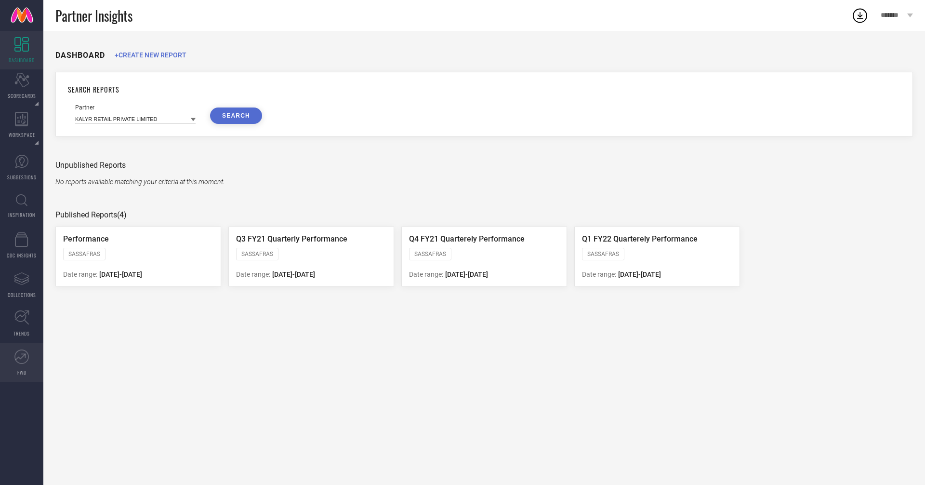
click at [24, 357] on icon at bounding box center [21, 356] width 14 height 14
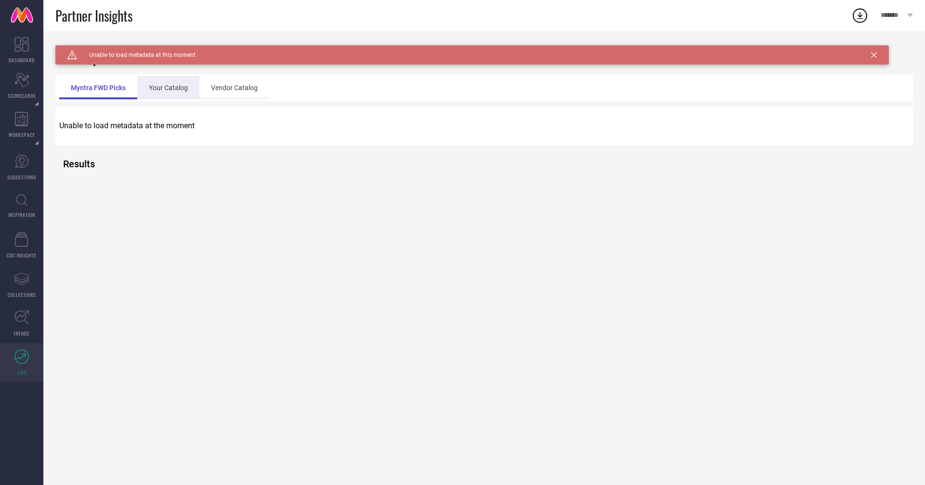
click at [173, 88] on div "Your Catalog" at bounding box center [168, 87] width 62 height 23
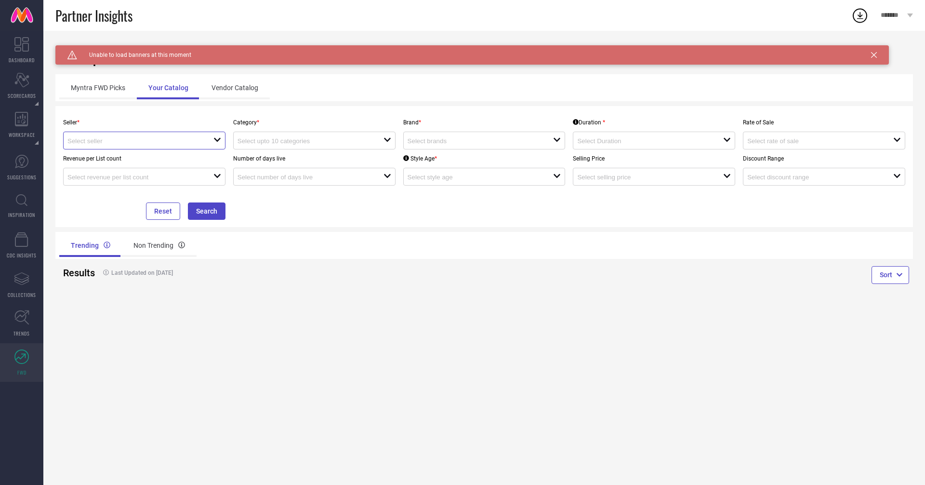
click at [158, 137] on input at bounding box center [133, 140] width 132 height 7
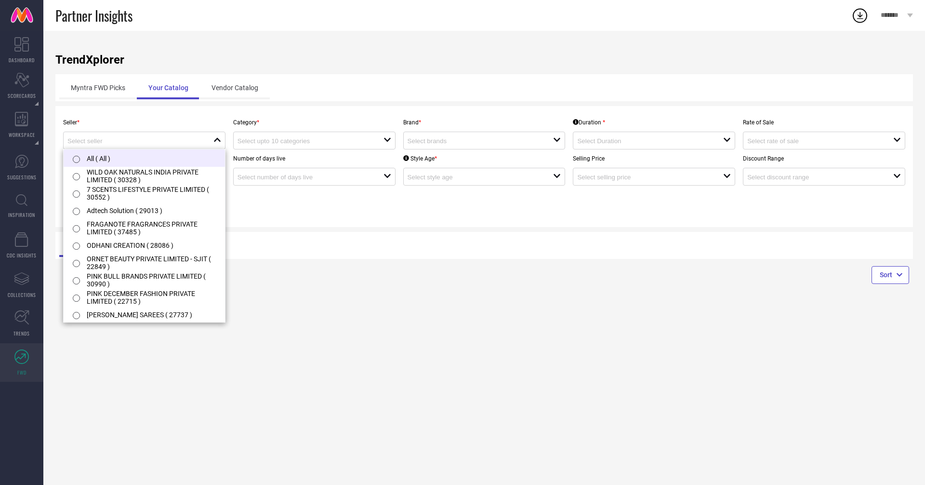
click at [152, 156] on li "All ( All )" at bounding box center [144, 157] width 161 height 17
type input "All ( All )"
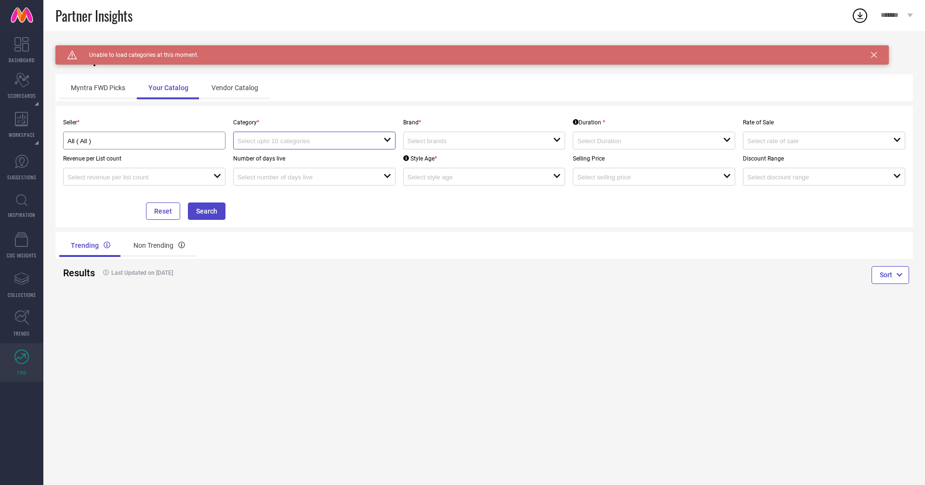
click at [294, 138] on input at bounding box center [304, 140] width 132 height 7
type input "tshirt"
click at [280, 177] on li "Women-Tshirts" at bounding box center [314, 175] width 161 height 17
click at [443, 141] on input at bounding box center [474, 140] width 132 height 7
click at [338, 139] on input "Women-Tshirts" at bounding box center [304, 140] width 132 height 7
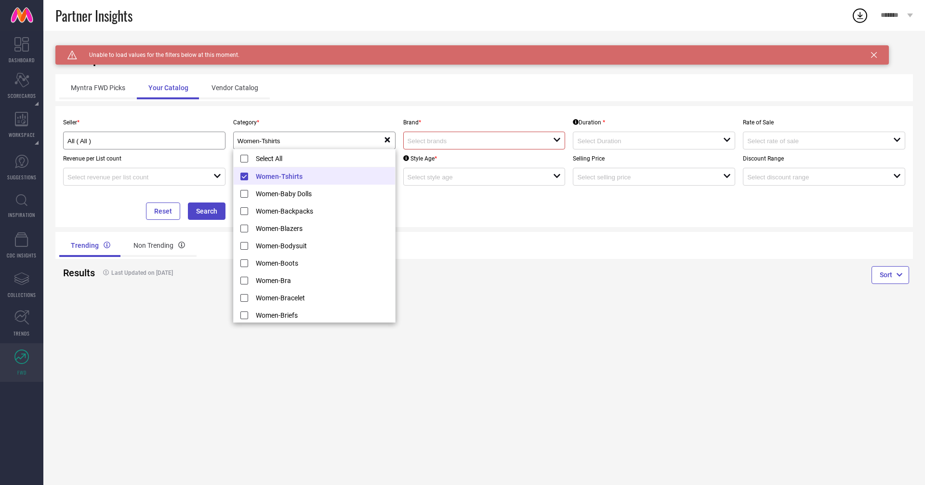
click at [428, 136] on div at bounding box center [481, 140] width 146 height 9
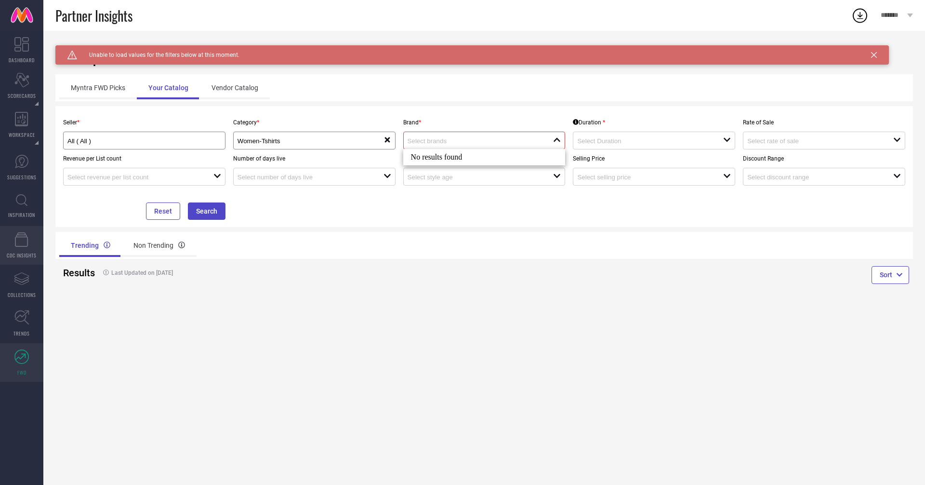
click at [22, 250] on link "CDC INSIGHTS" at bounding box center [21, 245] width 43 height 39
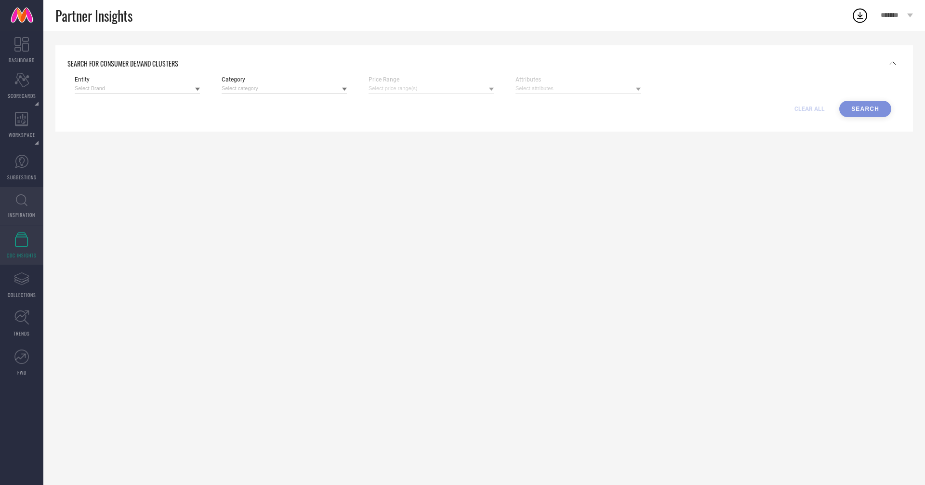
click at [24, 196] on icon at bounding box center [22, 200] width 12 height 12
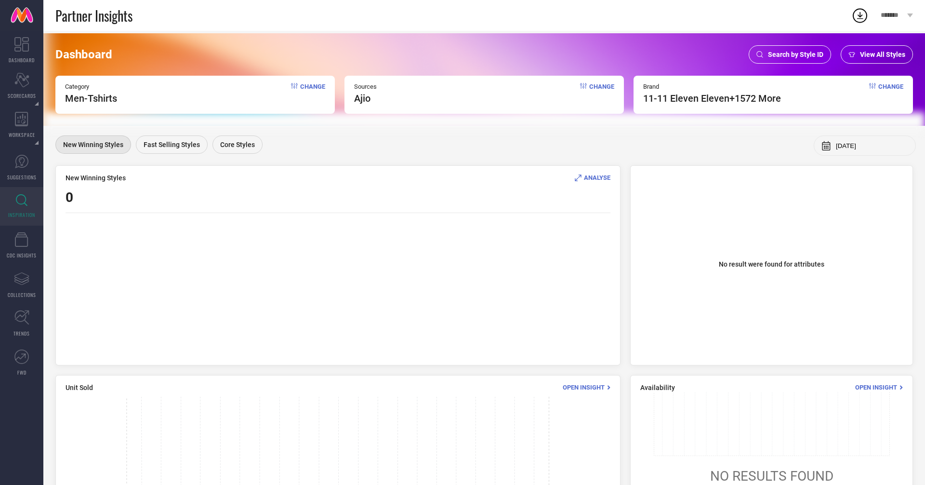
click at [876, 53] on span "View All Styles" at bounding box center [882, 55] width 45 height 8
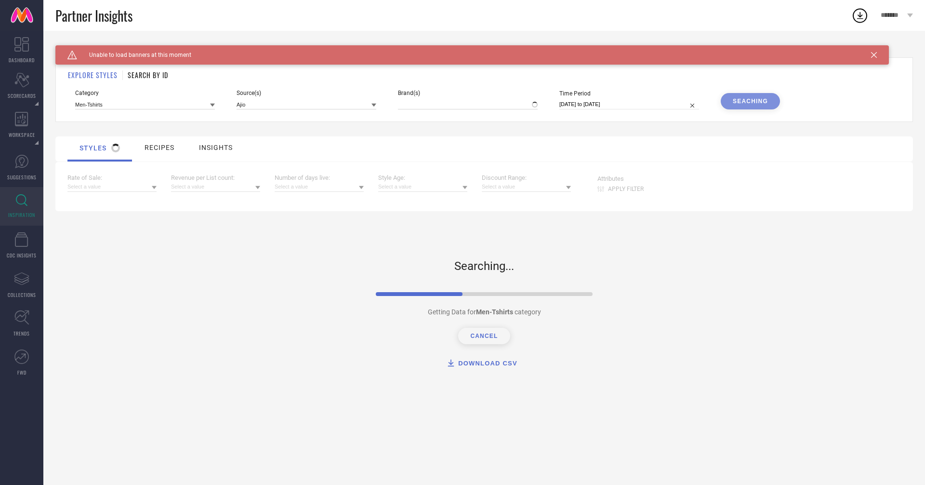
type input "11-11 ELEVEN ELEVEN, + 1572 more"
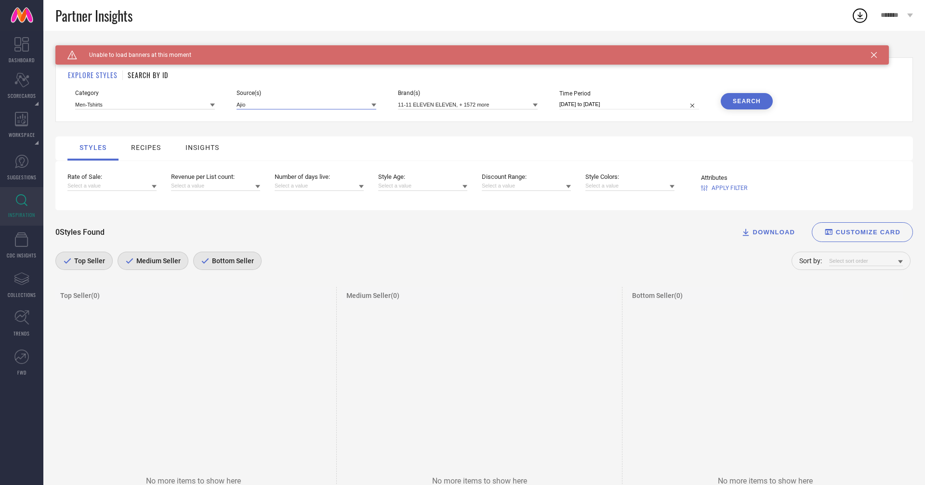
click at [275, 106] on input at bounding box center [307, 104] width 140 height 10
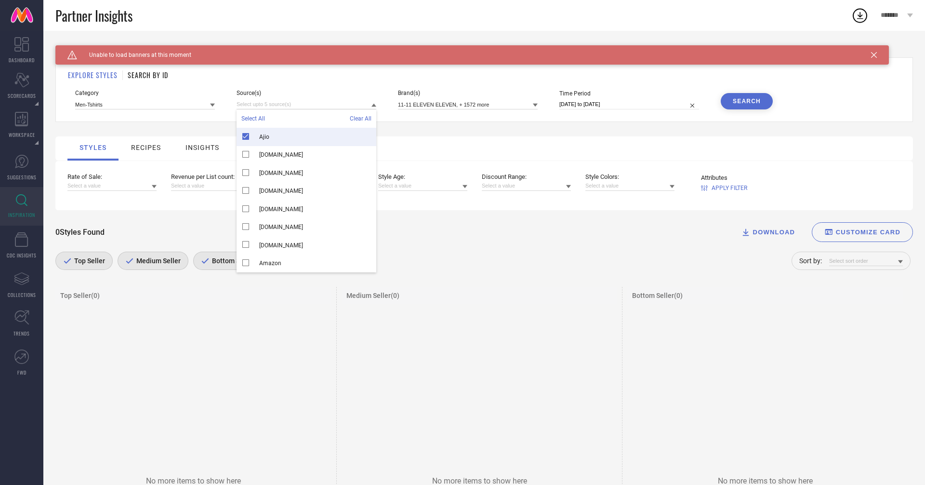
click at [243, 135] on div "Ajio" at bounding box center [307, 137] width 140 height 18
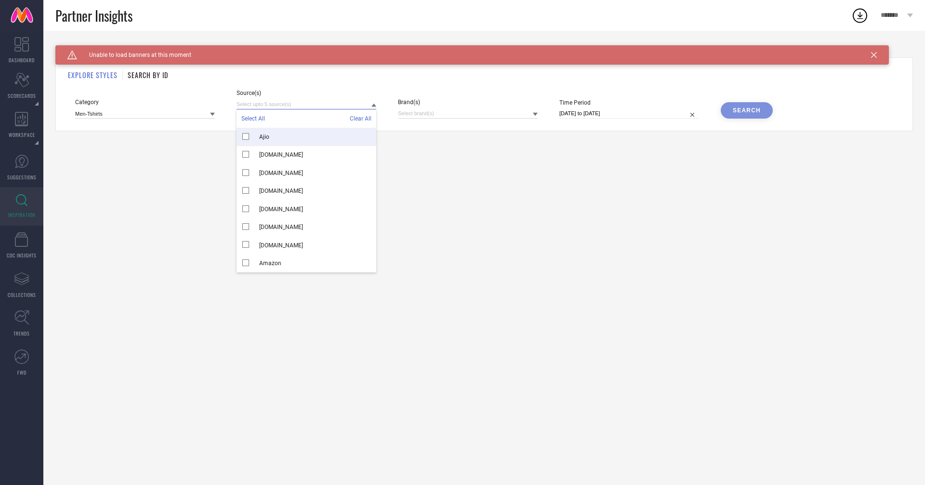
click at [253, 105] on input at bounding box center [307, 104] width 140 height 10
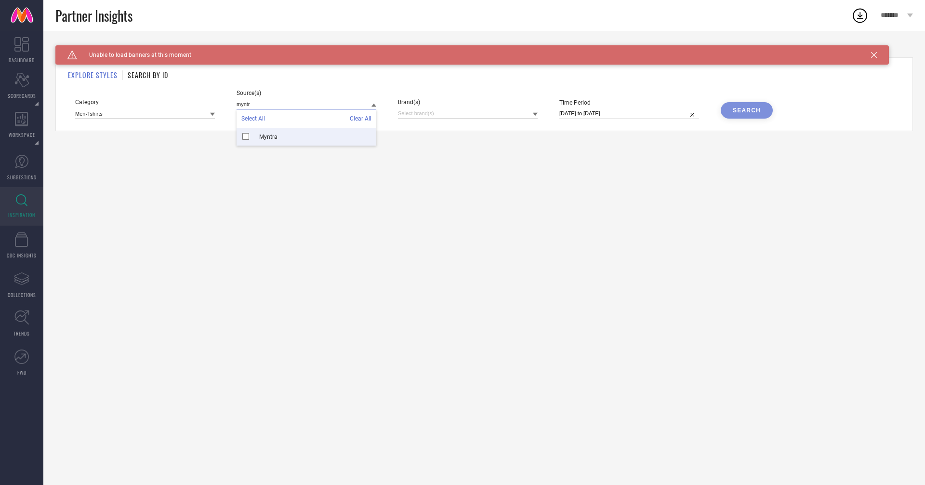
type input "myntr"
click at [273, 134] on span "Myntra" at bounding box center [268, 137] width 18 height 7
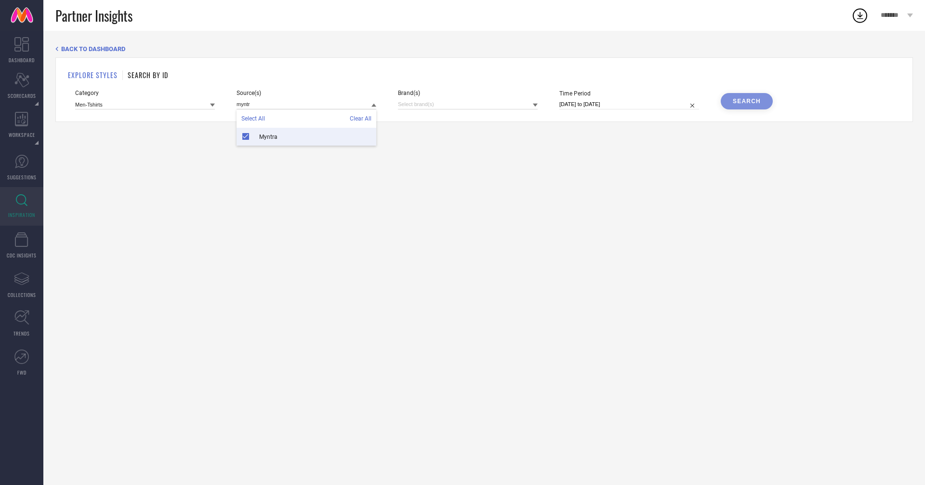
click at [180, 119] on div "EXPLORE STYLES SEARCH BY ID Category Men-Tshirts Source(s) myntr Select All Cle…" at bounding box center [484, 89] width 858 height 65
click at [431, 102] on input at bounding box center [468, 104] width 140 height 10
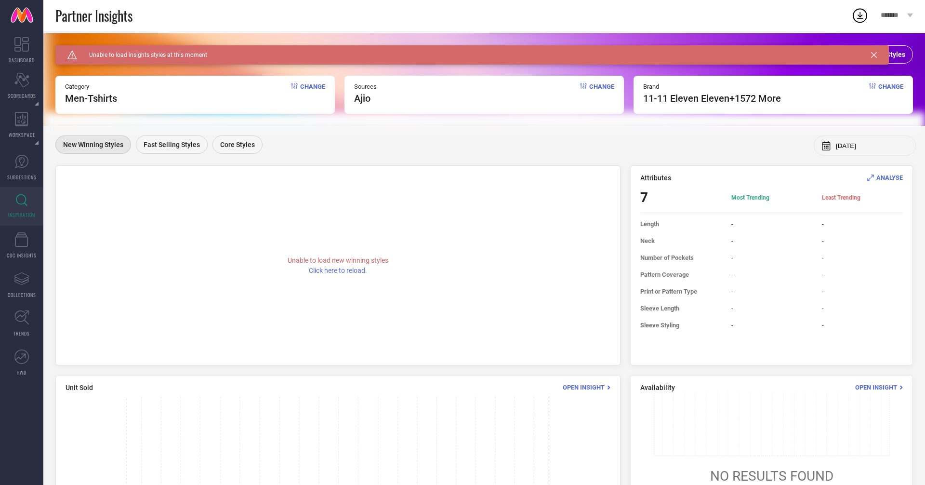
click at [875, 53] on icon at bounding box center [874, 55] width 6 height 6
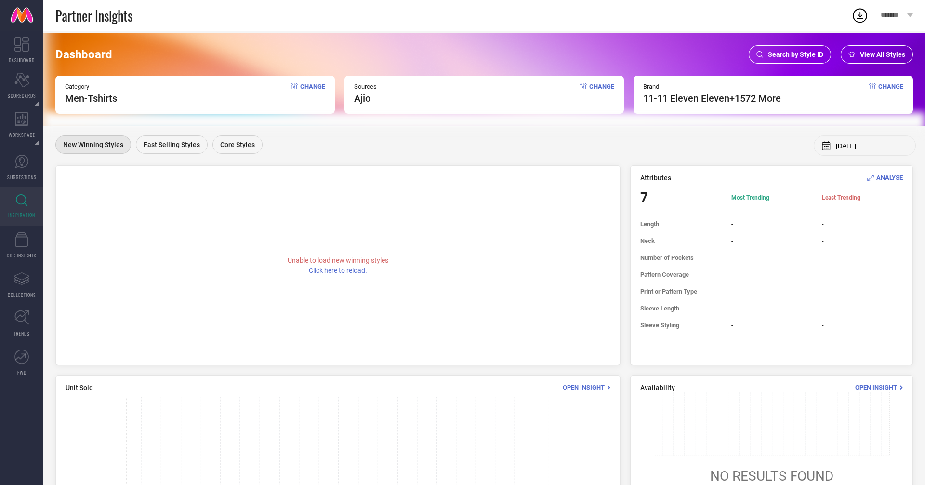
click at [884, 53] on span "View All Styles" at bounding box center [882, 55] width 45 height 8
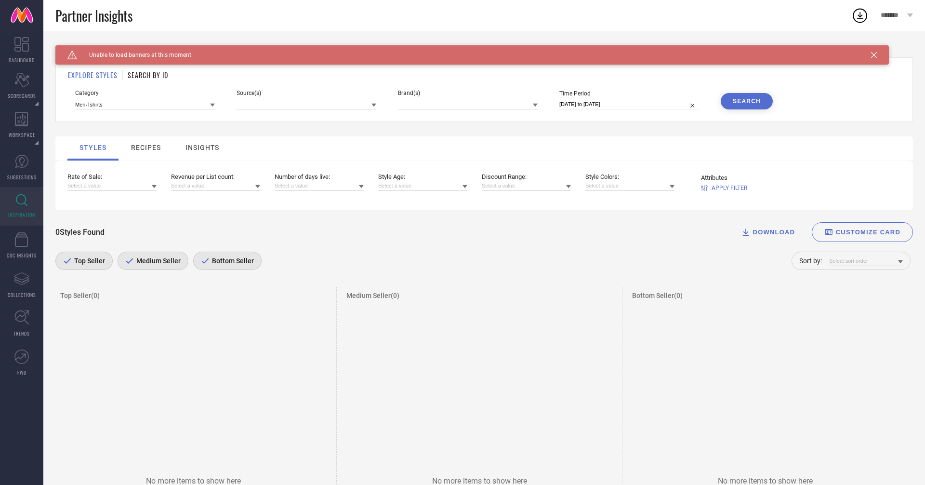
click at [874, 53] on icon at bounding box center [874, 55] width 6 height 6
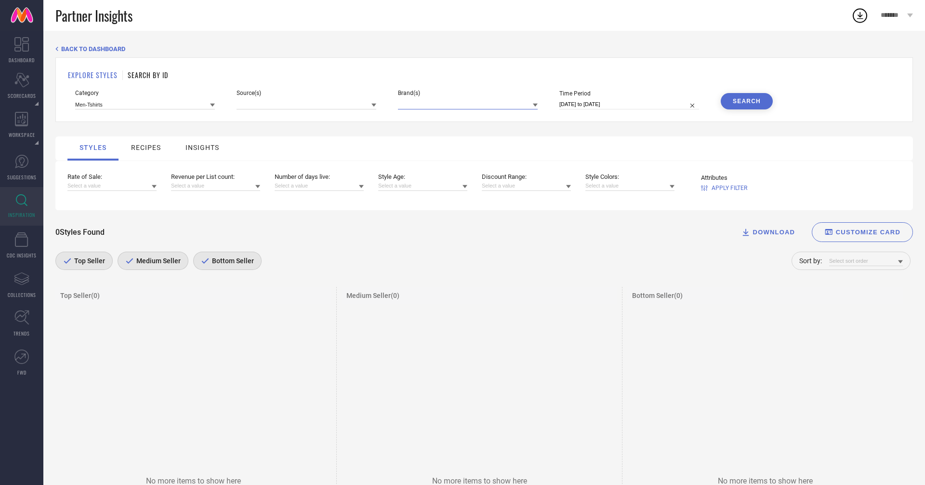
click at [422, 106] on input at bounding box center [468, 104] width 140 height 10
click at [273, 103] on input at bounding box center [307, 104] width 140 height 10
click at [194, 108] on input at bounding box center [145, 104] width 140 height 10
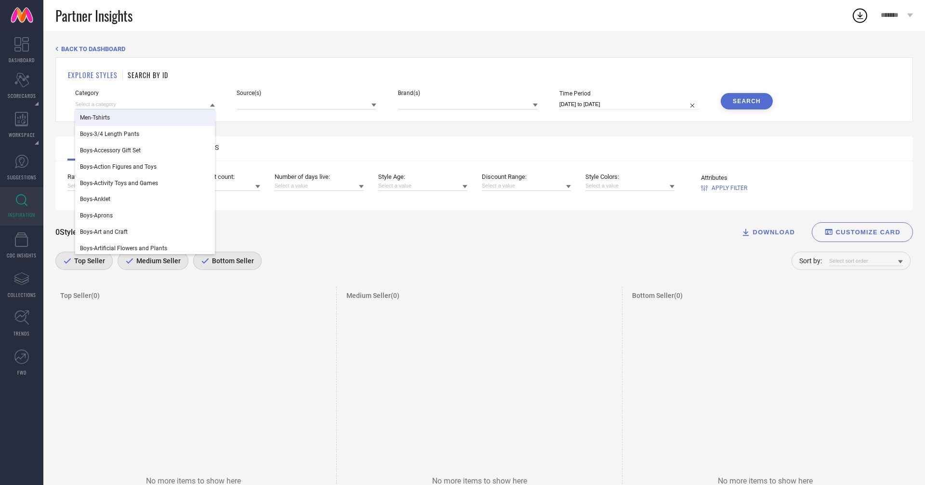
click at [170, 114] on div "Men-Tshirts" at bounding box center [145, 117] width 140 height 16
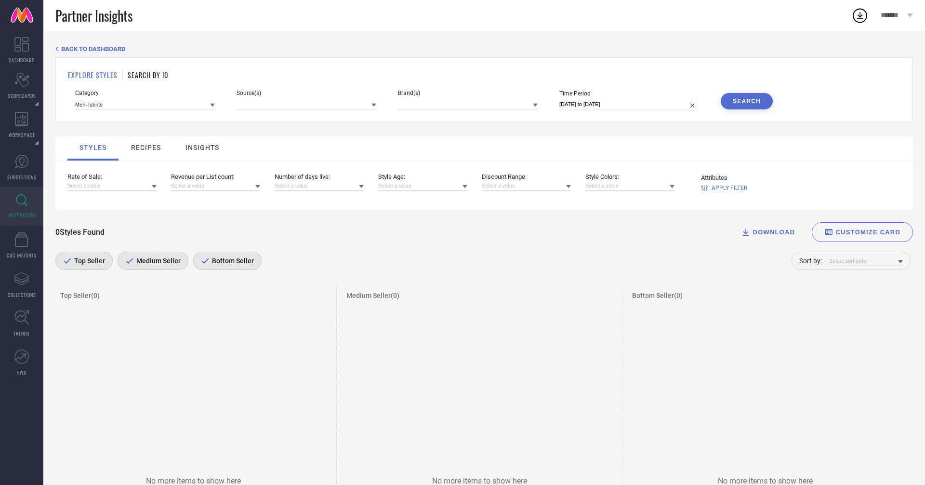
click at [278, 95] on span "Source(s)" at bounding box center [307, 93] width 140 height 7
click at [276, 102] on input at bounding box center [307, 104] width 140 height 10
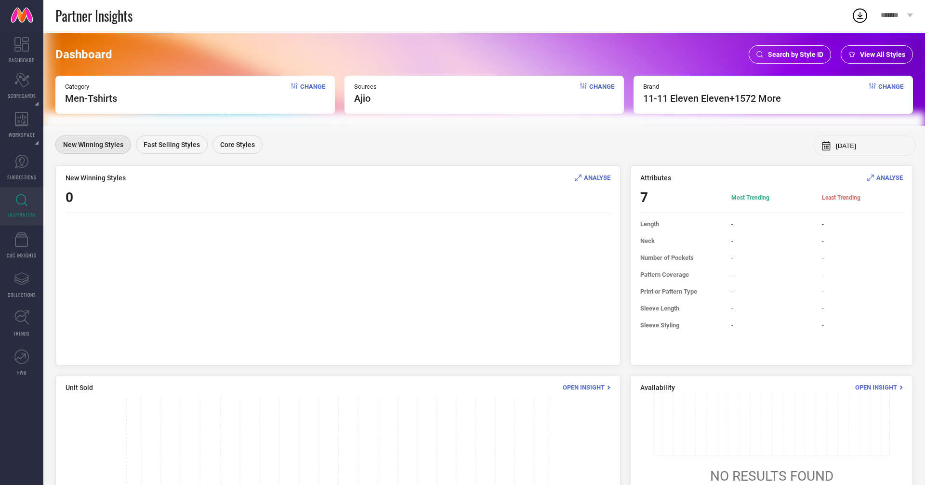
click at [602, 80] on div "Sources ajio Change" at bounding box center [485, 95] width 280 height 38
click at [603, 91] on span "Change" at bounding box center [601, 93] width 25 height 21
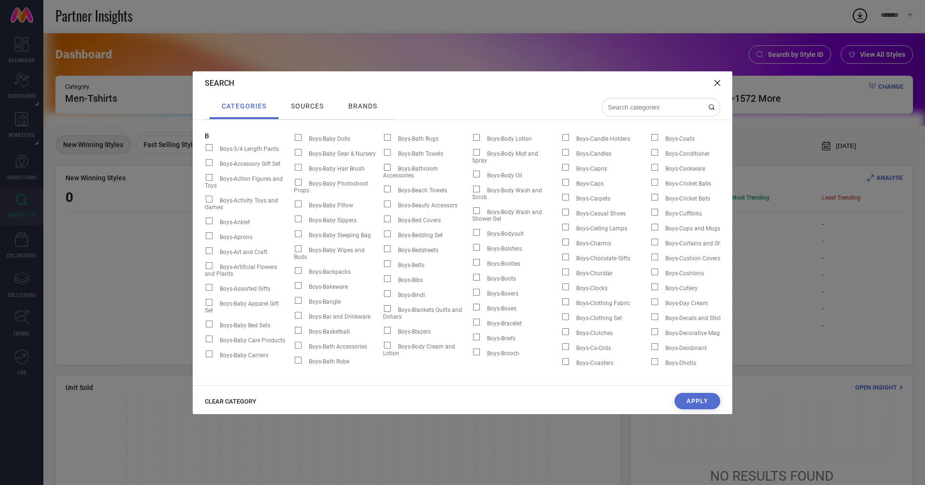
click at [317, 103] on span "sources" at bounding box center [307, 106] width 33 height 8
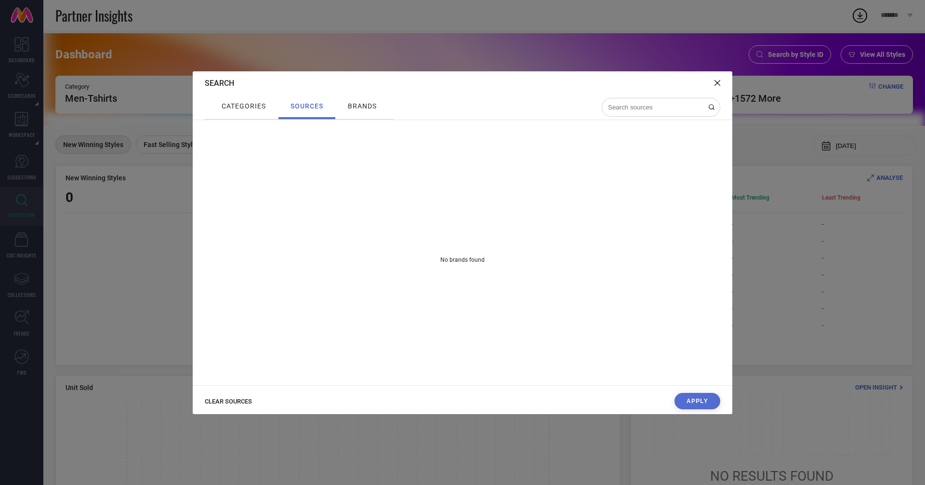
click at [305, 107] on span "sources" at bounding box center [307, 106] width 33 height 8
click at [362, 107] on span "brands" at bounding box center [362, 106] width 29 height 8
click at [237, 108] on span "categories" at bounding box center [244, 106] width 44 height 8
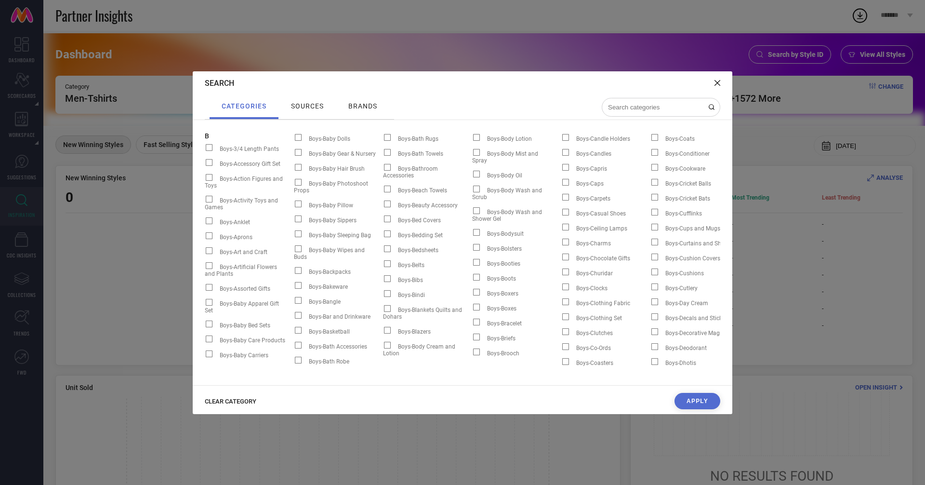
click at [291, 103] on span "sources" at bounding box center [307, 106] width 33 height 8
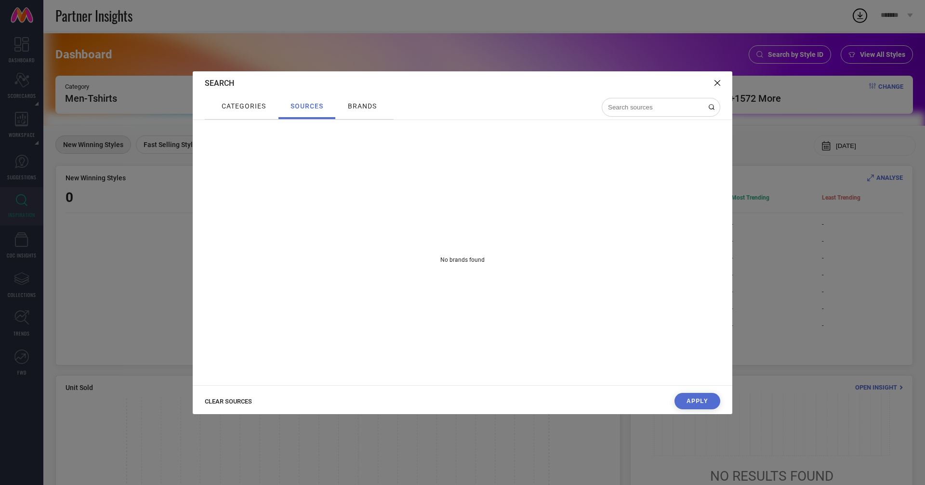
click at [696, 396] on button "Apply" at bounding box center [698, 401] width 46 height 16
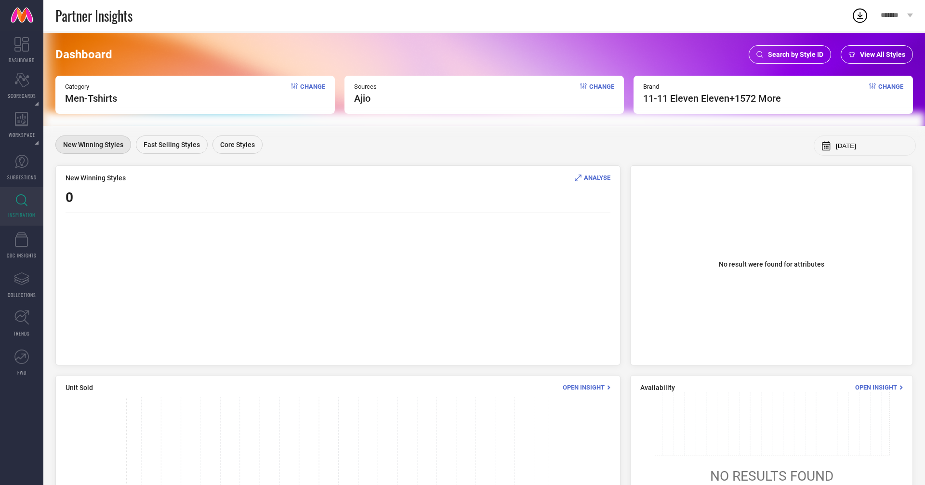
click at [132, 101] on div "Category Men-Tshirts Change" at bounding box center [195, 95] width 280 height 38
click at [310, 83] on span "Change" at bounding box center [312, 93] width 25 height 21
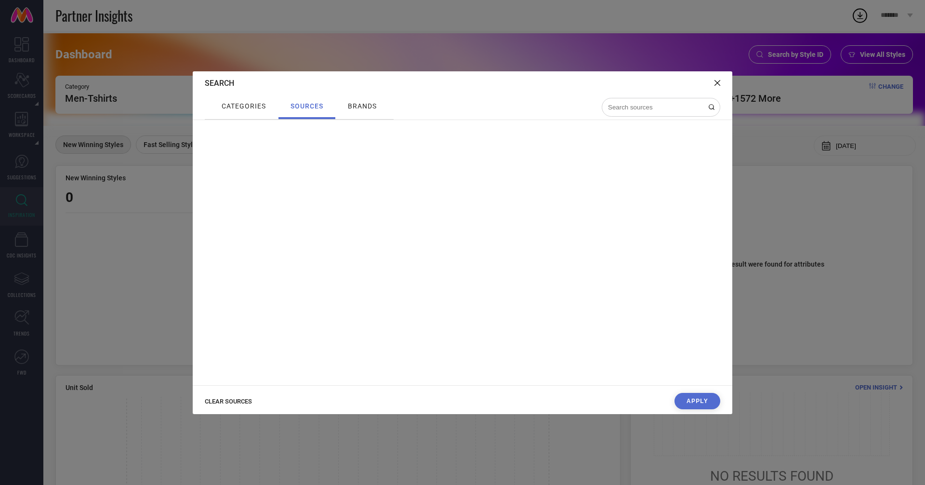
click at [234, 104] on span "categories" at bounding box center [244, 106] width 44 height 8
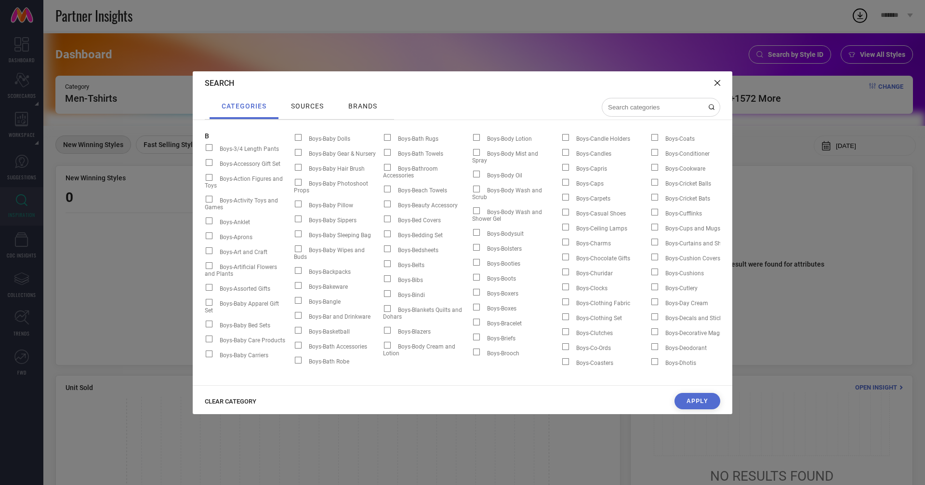
click at [231, 403] on span "CLEAR CATEGORY" at bounding box center [231, 401] width 52 height 7
click at [649, 105] on input at bounding box center [655, 107] width 96 height 8
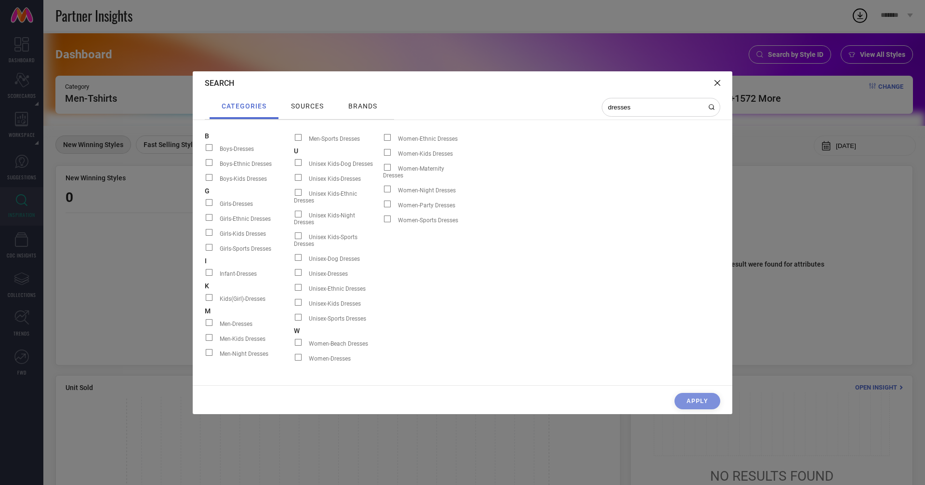
type input "dresses"
click at [297, 354] on span at bounding box center [298, 357] width 7 height 7
click at [294, 361] on input "Women-Dresses" at bounding box center [294, 361] width 0 height 0
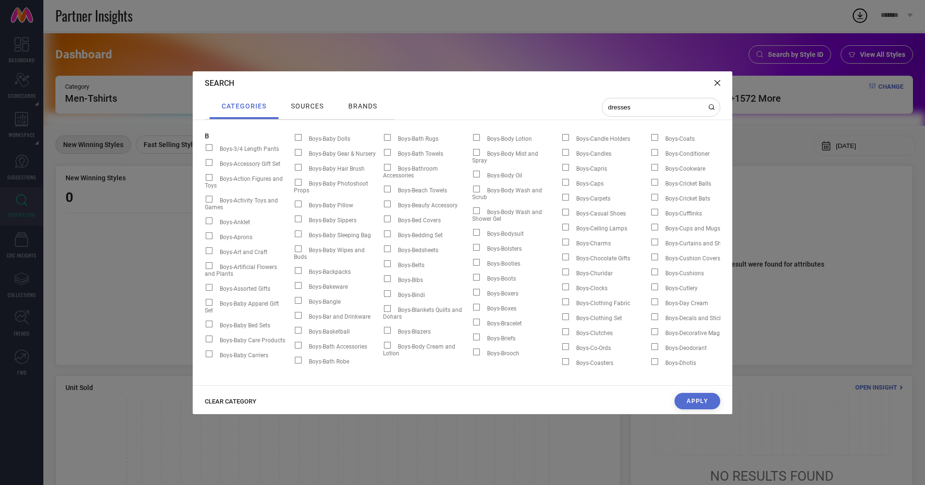
click at [313, 109] on span "sources" at bounding box center [307, 106] width 33 height 8
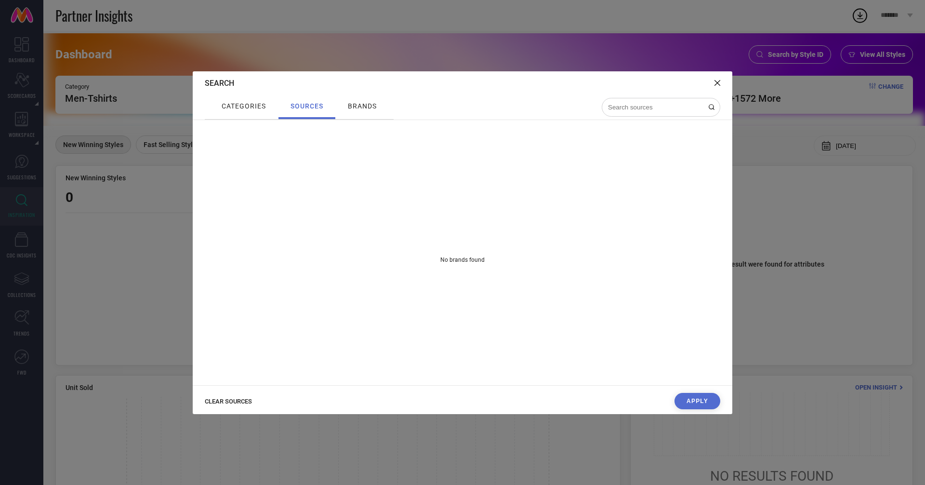
click at [723, 83] on div "Search" at bounding box center [463, 83] width 540 height 24
click at [714, 81] on div "Search" at bounding box center [463, 83] width 540 height 24
click at [692, 398] on button "Apply" at bounding box center [698, 401] width 46 height 16
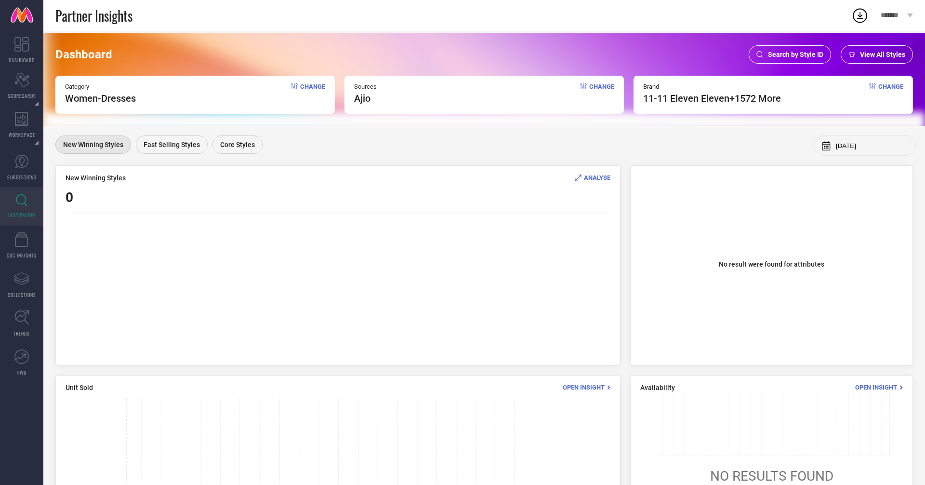
click at [604, 82] on div "Sources ajio Change" at bounding box center [485, 95] width 280 height 38
click at [603, 88] on span "Change" at bounding box center [601, 93] width 25 height 21
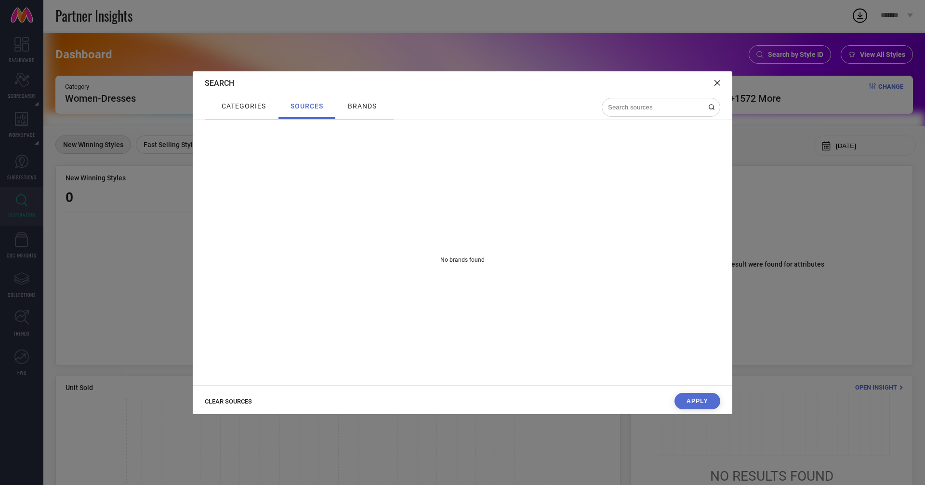
click at [373, 108] on span "brands" at bounding box center [362, 106] width 29 height 8
click at [715, 83] on icon at bounding box center [718, 83] width 6 height 6
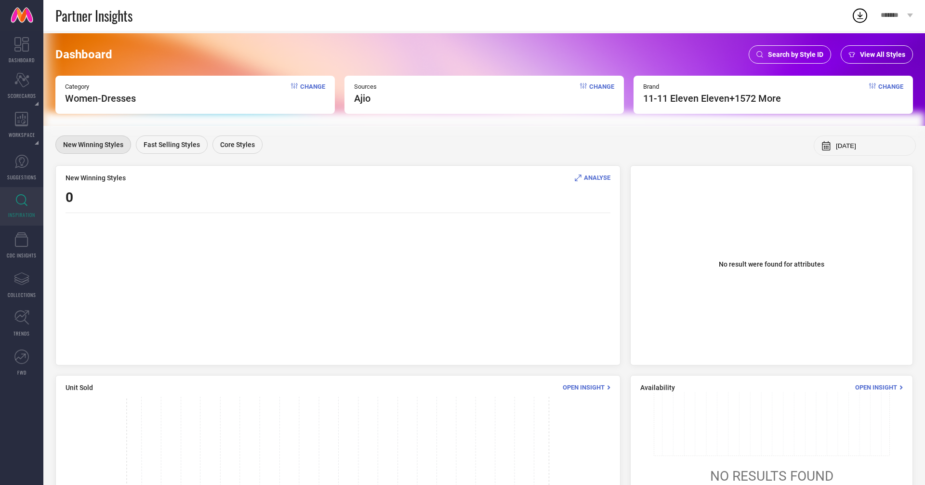
click at [890, 49] on div "View All Styles" at bounding box center [877, 54] width 72 height 18
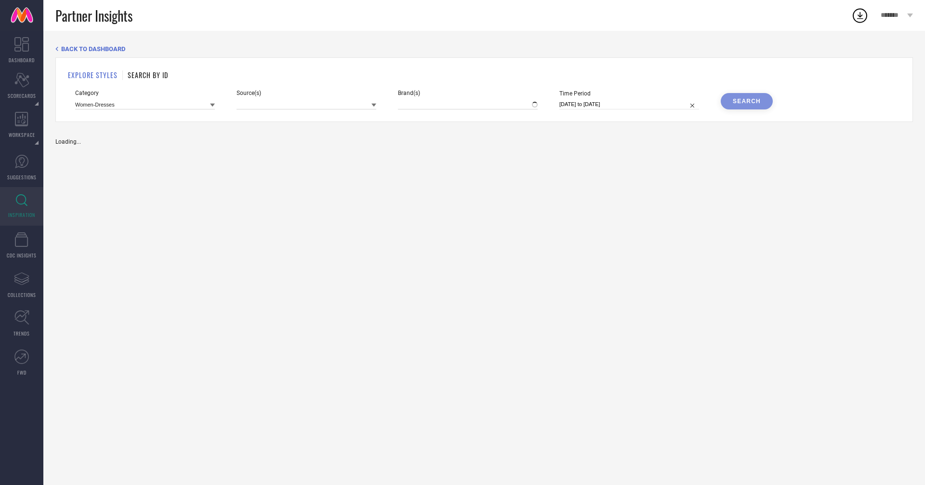
type input "11-11 ELEVEN ELEVEN, + 1572 more"
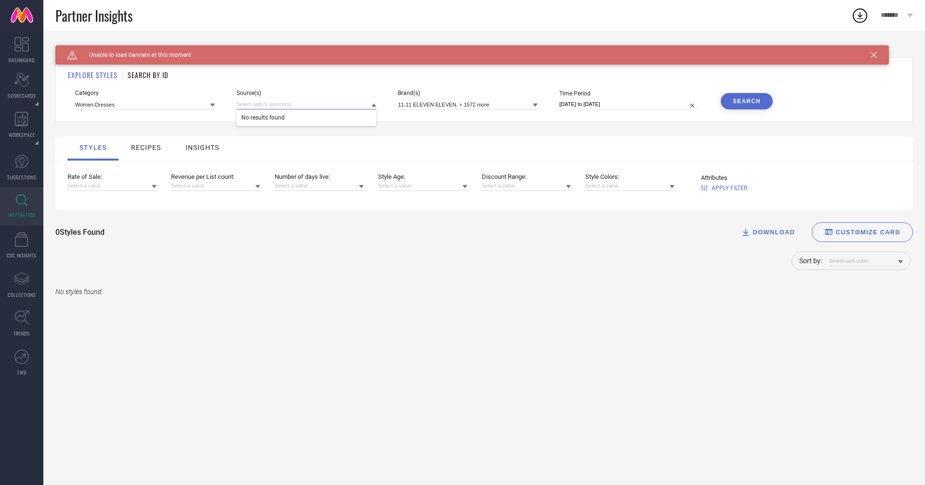
click at [277, 105] on input at bounding box center [307, 104] width 140 height 10
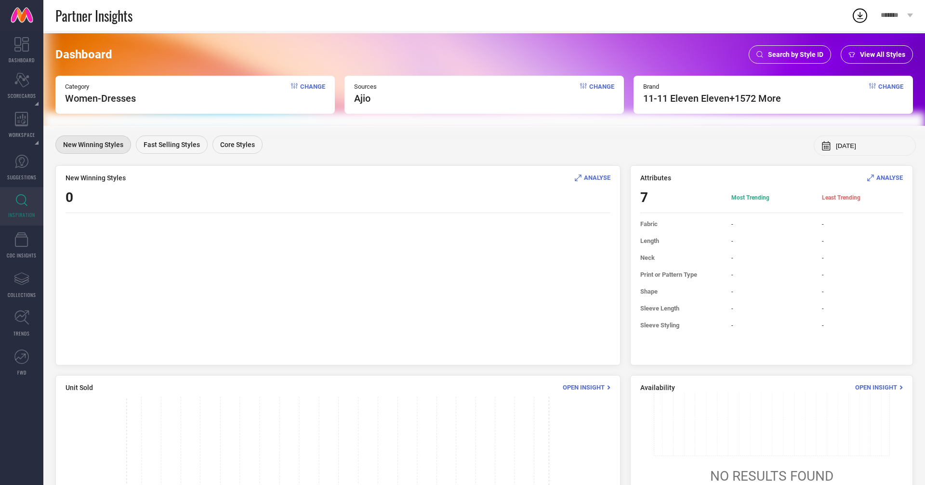
click at [880, 56] on span "View All Styles" at bounding box center [882, 55] width 45 height 8
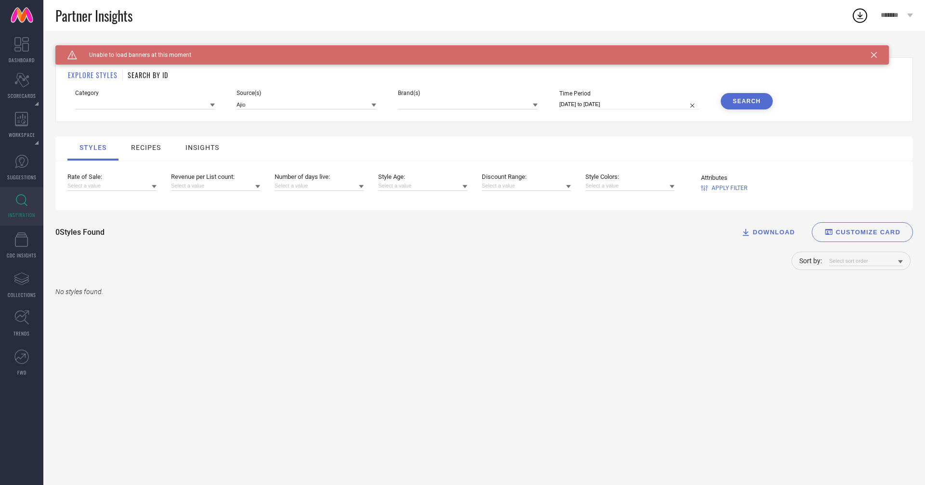
click at [877, 51] on div "Caution Created with Sketch. Unable to load banners at this moment" at bounding box center [472, 54] width 834 height 19
click at [873, 52] on icon at bounding box center [874, 55] width 6 height 6
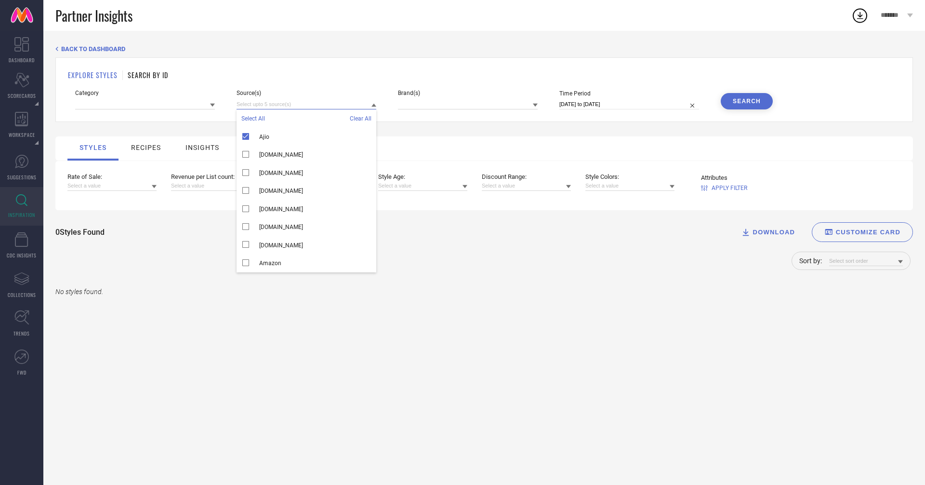
click at [279, 101] on input at bounding box center [307, 104] width 140 height 10
click at [155, 103] on input at bounding box center [145, 104] width 140 height 10
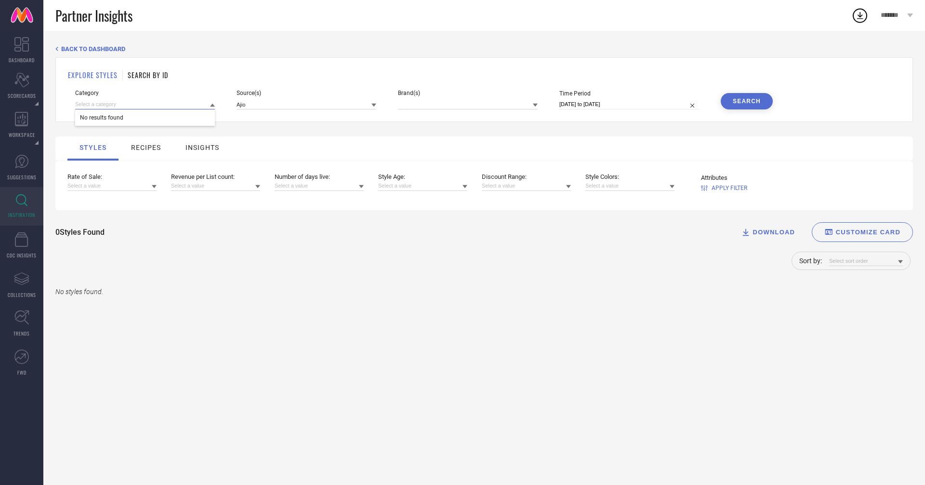
click at [184, 107] on input at bounding box center [145, 104] width 140 height 10
click at [268, 104] on input at bounding box center [307, 104] width 140 height 10
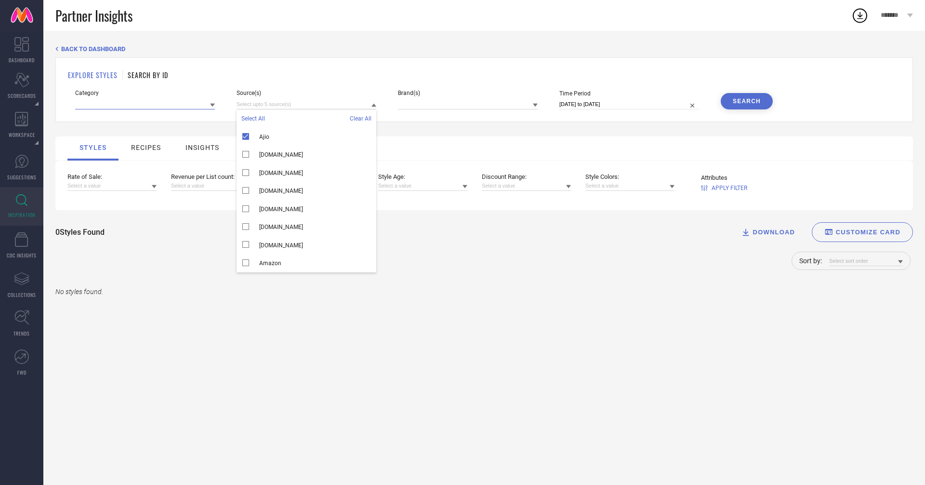
click at [149, 100] on input at bounding box center [145, 104] width 140 height 10
click at [307, 103] on input at bounding box center [307, 104] width 140 height 10
click at [463, 96] on div "Brand(s)" at bounding box center [468, 100] width 140 height 20
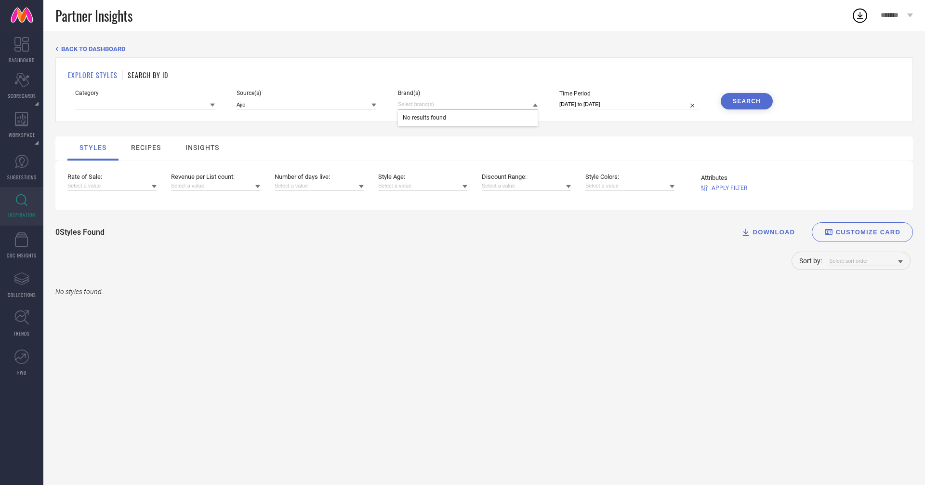
click at [458, 107] on input at bounding box center [468, 104] width 140 height 10
click at [326, 110] on div "EXPLORE STYLES SEARCH BY ID Category Source(s) Ajio Brand(s) No results found T…" at bounding box center [484, 89] width 858 height 65
click at [312, 101] on input at bounding box center [307, 104] width 140 height 10
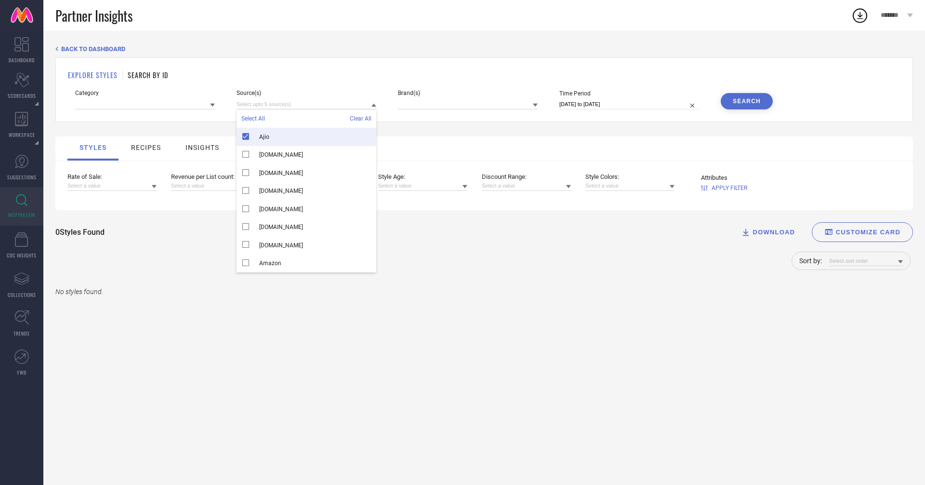
click at [247, 136] on div "Ajio" at bounding box center [307, 137] width 140 height 18
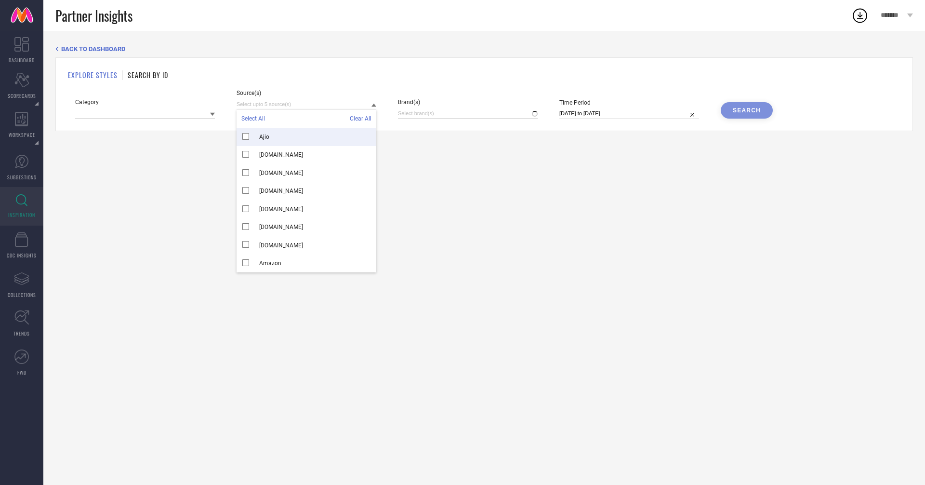
type input "Women-Dresses"
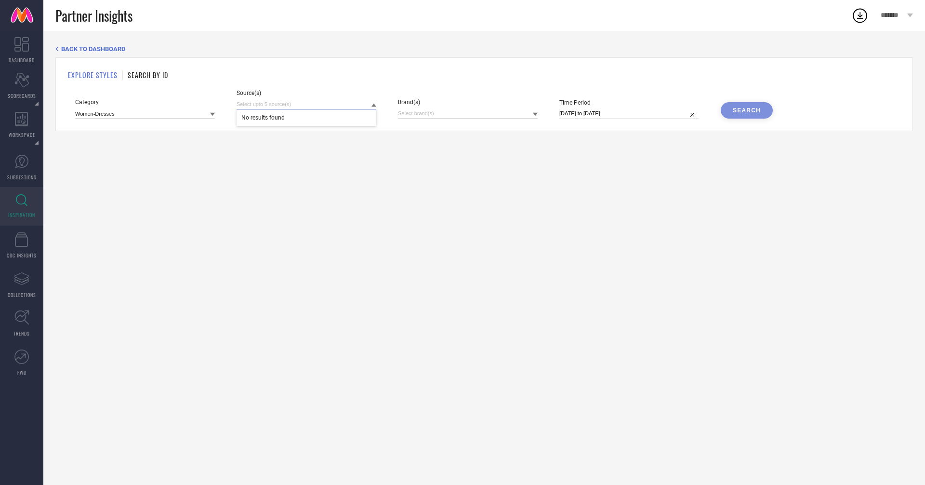
click at [268, 102] on input at bounding box center [307, 104] width 140 height 10
type input "myntra"
click at [291, 77] on div "EXPLORE STYLES SEARCH BY ID" at bounding box center [484, 75] width 833 height 10
click at [272, 109] on div "Please select a source." at bounding box center [307, 109] width 140 height 20
click at [269, 105] on input at bounding box center [307, 104] width 140 height 10
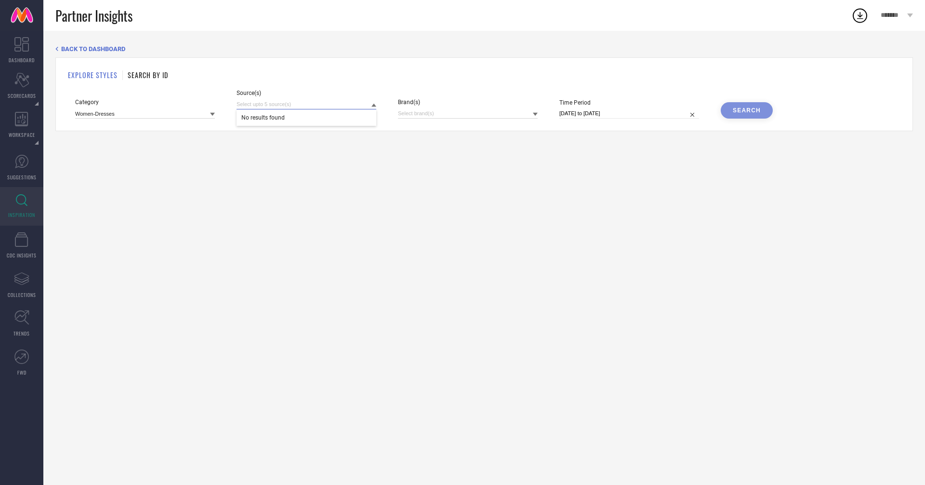
click at [587, 110] on input "[DATE] to [DATE]" at bounding box center [630, 113] width 140 height 10
select select "7"
select select "2025"
select select "8"
select select "2025"
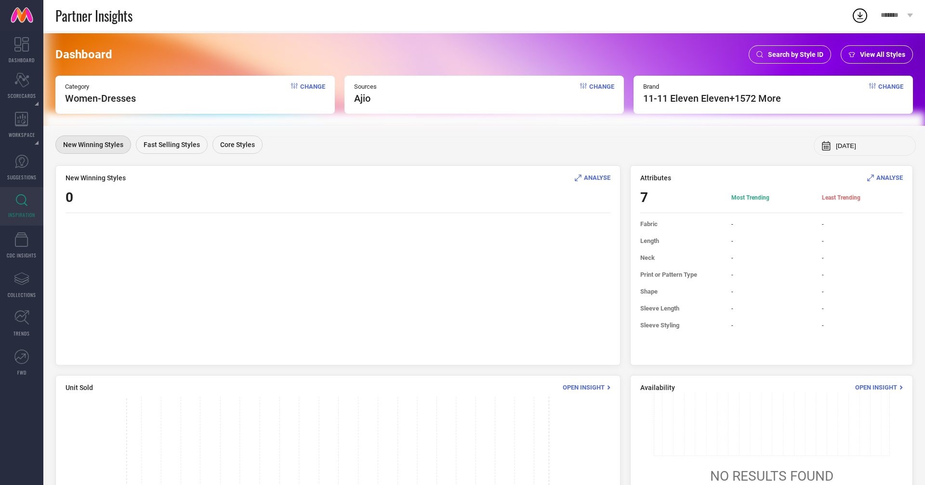
click at [599, 87] on span "Change" at bounding box center [601, 93] width 25 height 21
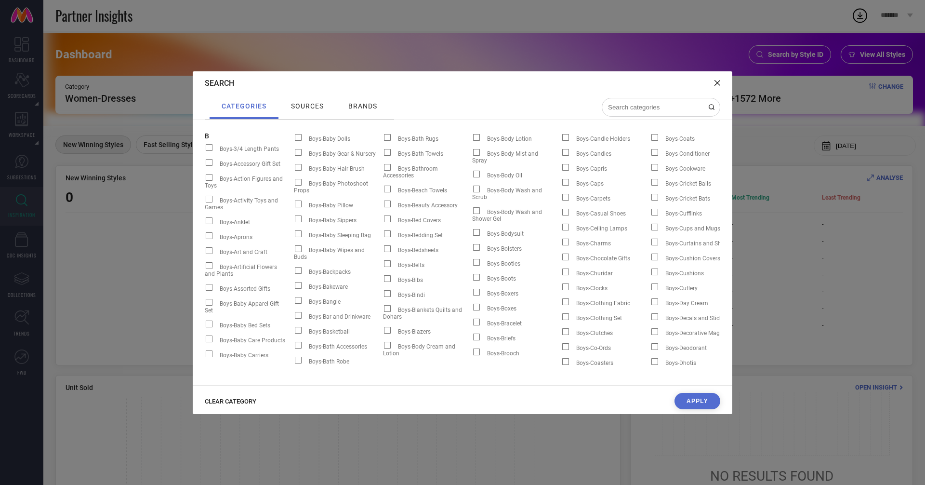
click at [311, 105] on span "sources" at bounding box center [307, 106] width 33 height 8
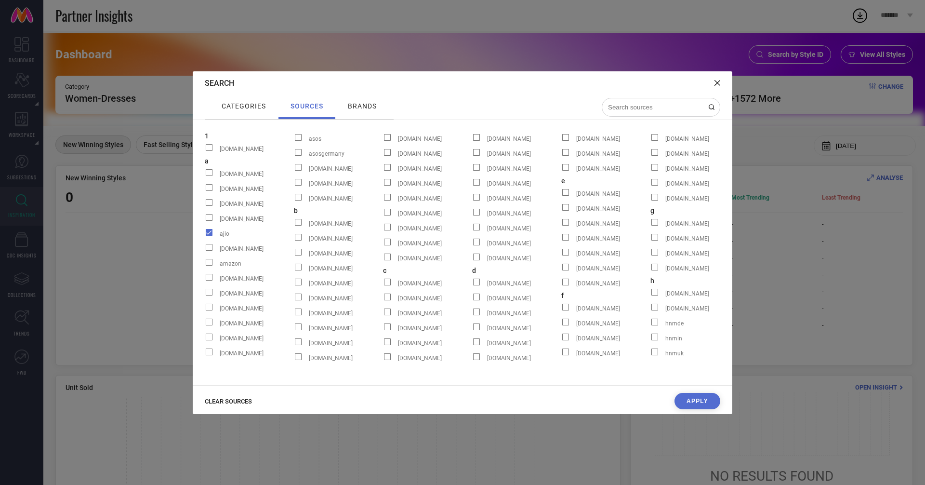
click at [209, 232] on span at bounding box center [209, 232] width 7 height 7
click at [205, 236] on input "ajio" at bounding box center [205, 236] width 0 height 0
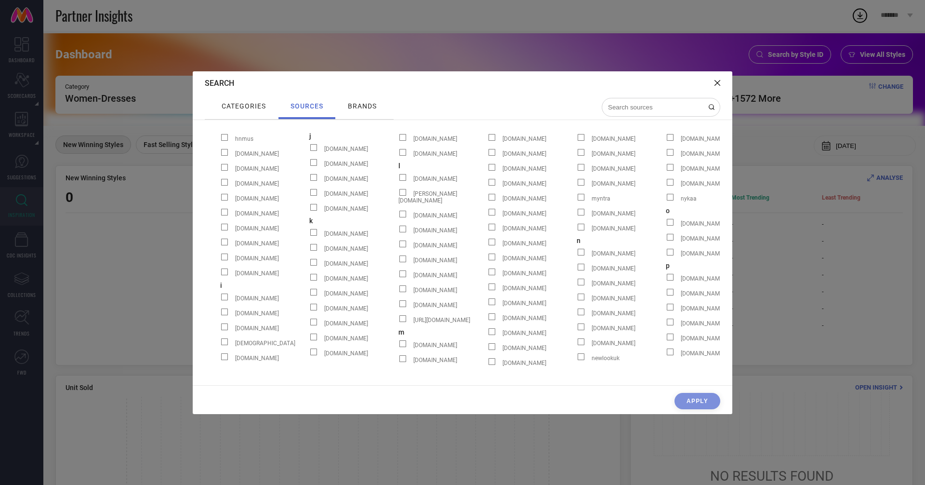
scroll to position [0, 521]
click at [577, 201] on span at bounding box center [580, 197] width 7 height 7
click at [576, 201] on input "myntra" at bounding box center [576, 201] width 0 height 0
click at [353, 105] on span "brands" at bounding box center [362, 106] width 29 height 8
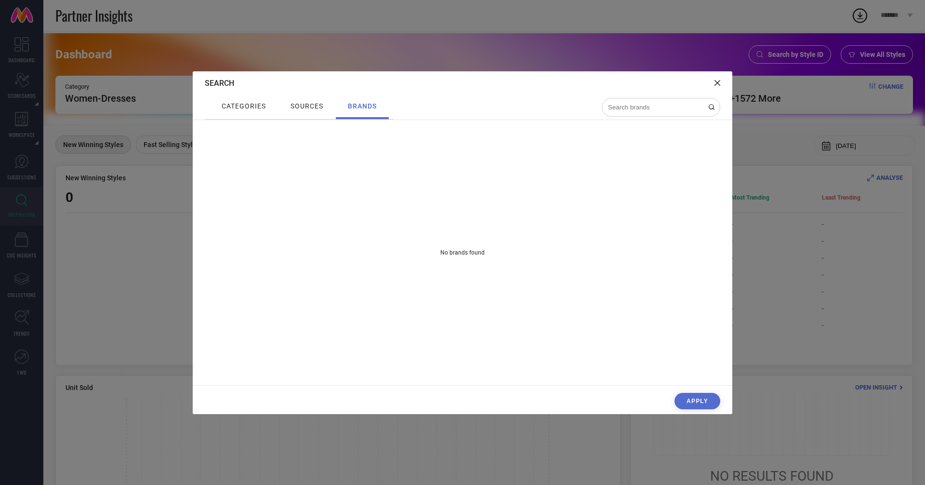
click at [694, 400] on button "Apply" at bounding box center [698, 401] width 46 height 16
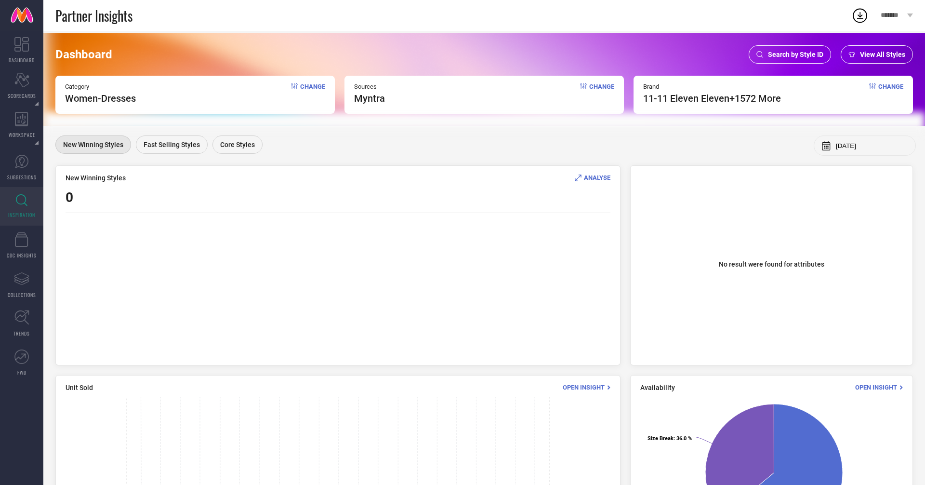
click at [894, 81] on div "Brand 11-11 eleven eleven +1572 More Change" at bounding box center [774, 95] width 280 height 38
click at [886, 84] on span "Change" at bounding box center [891, 93] width 25 height 21
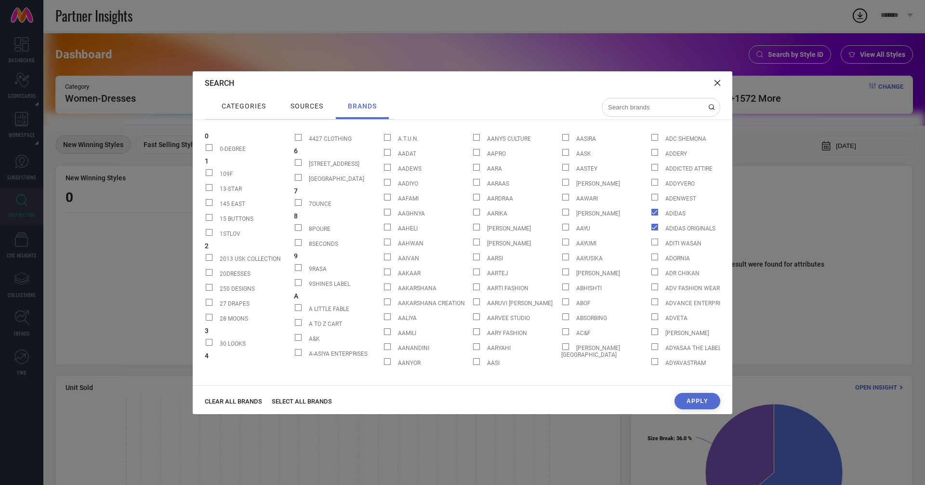
click at [689, 396] on button "Apply" at bounding box center [698, 401] width 46 height 16
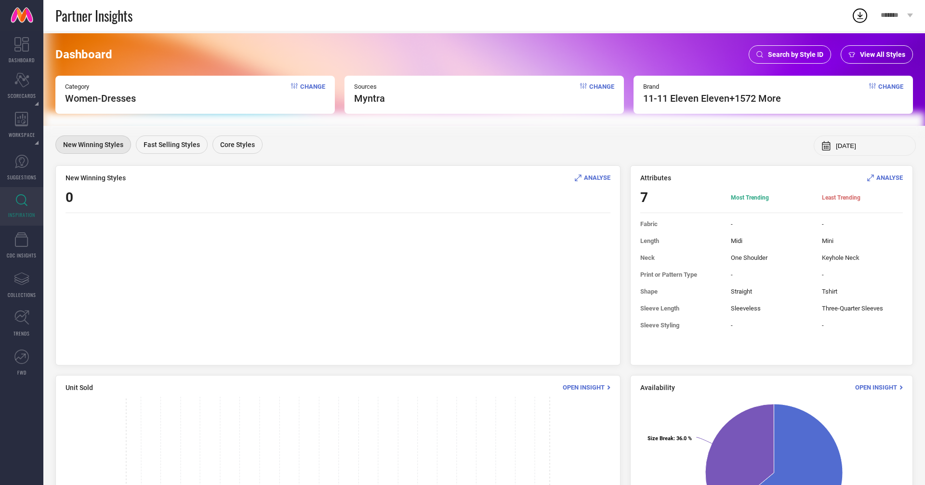
click at [760, 94] on span "11-11 eleven eleven +1572 More" at bounding box center [712, 99] width 138 height 12
click at [890, 89] on span "Change" at bounding box center [891, 93] width 25 height 21
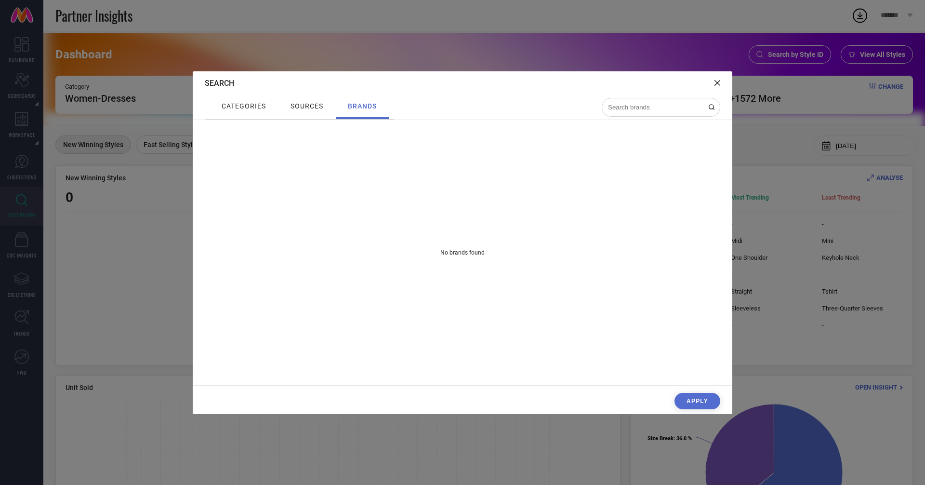
click at [714, 81] on div "Search" at bounding box center [463, 83] width 540 height 24
click at [720, 80] on icon at bounding box center [718, 83] width 6 height 6
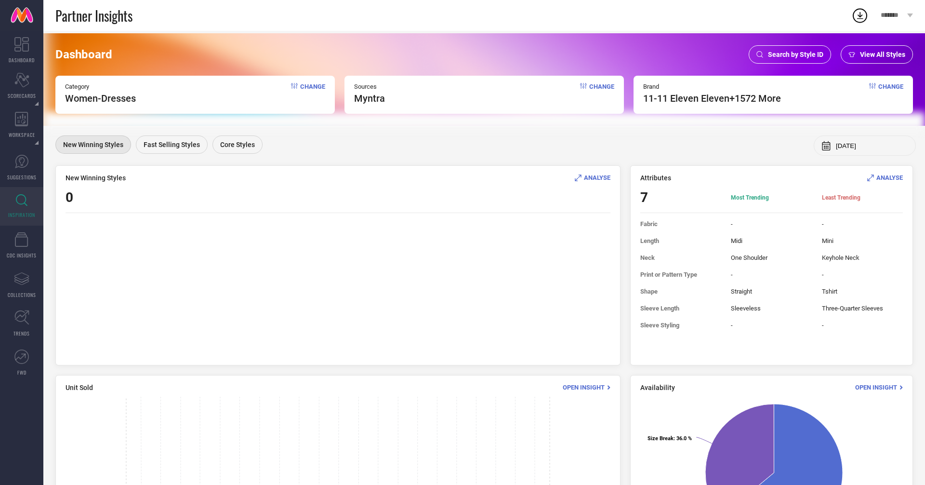
click at [872, 51] on span "View All Styles" at bounding box center [882, 55] width 45 height 8
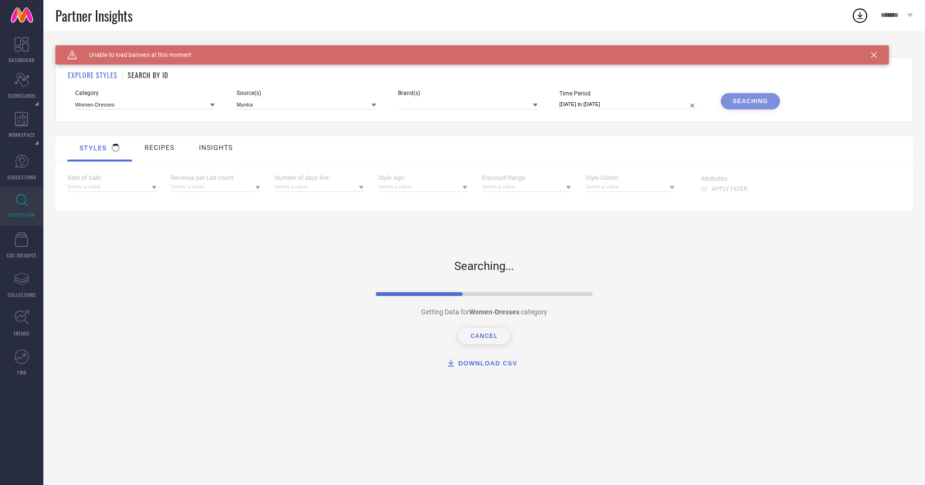
click at [873, 53] on icon at bounding box center [874, 55] width 6 height 6
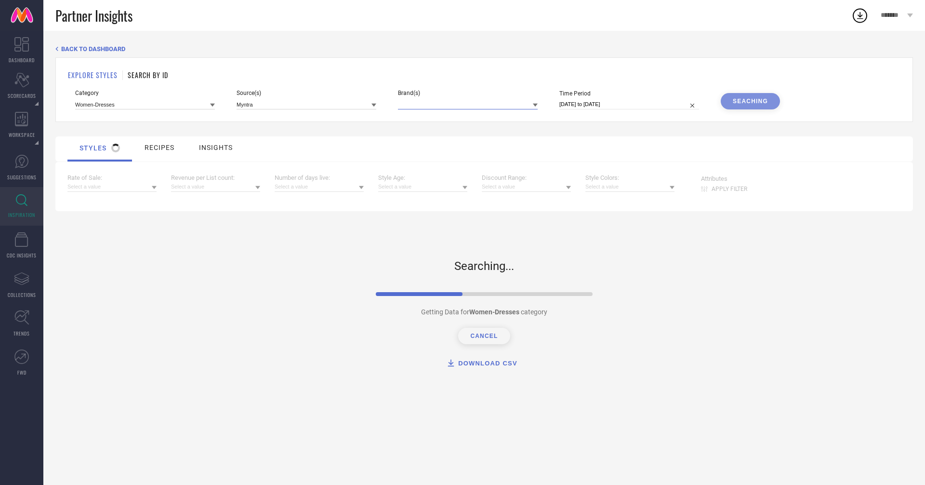
click at [465, 102] on input at bounding box center [468, 104] width 140 height 10
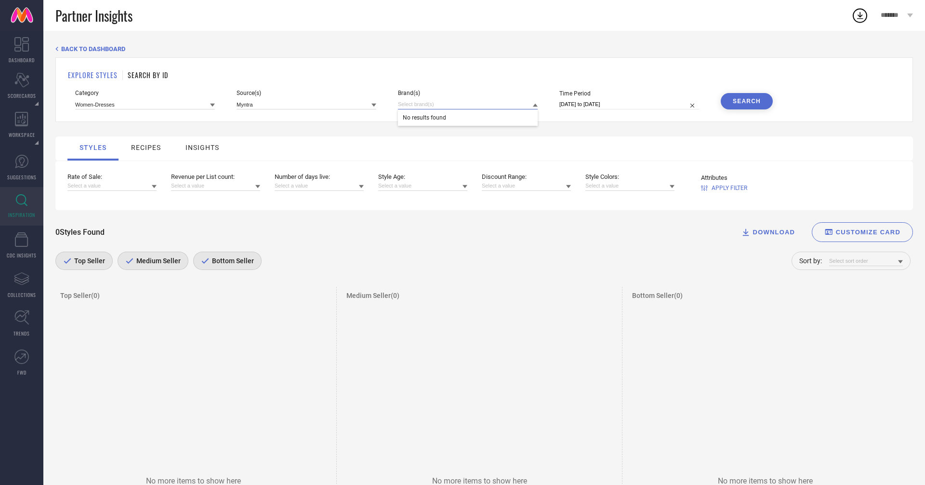
click at [443, 101] on input at bounding box center [468, 104] width 140 height 10
click at [379, 41] on div "BACK TO DASHBOARD EXPLORE STYLES SEARCH BY ID Category Women-Dresses Source(s) …" at bounding box center [484, 352] width 882 height 642
click at [434, 104] on input at bounding box center [468, 104] width 140 height 10
click at [80, 49] on span "BACK TO DASHBOARD" at bounding box center [93, 48] width 64 height 7
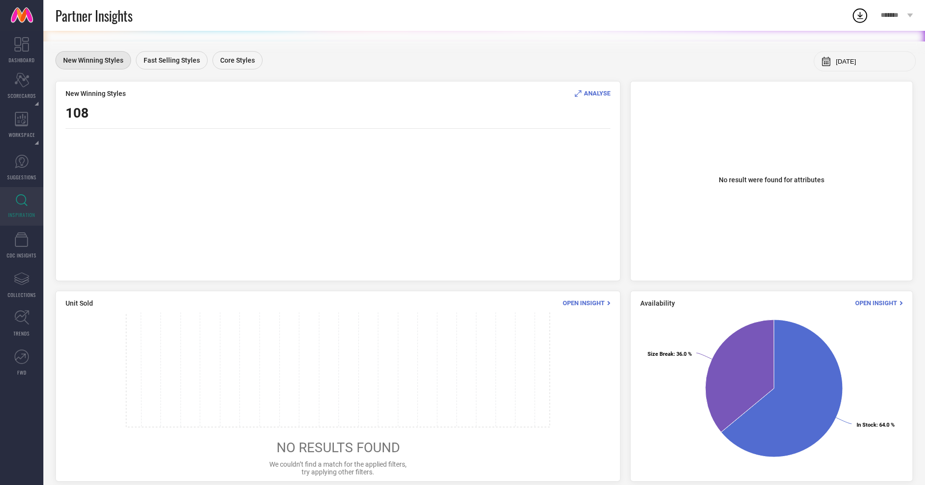
scroll to position [93, 0]
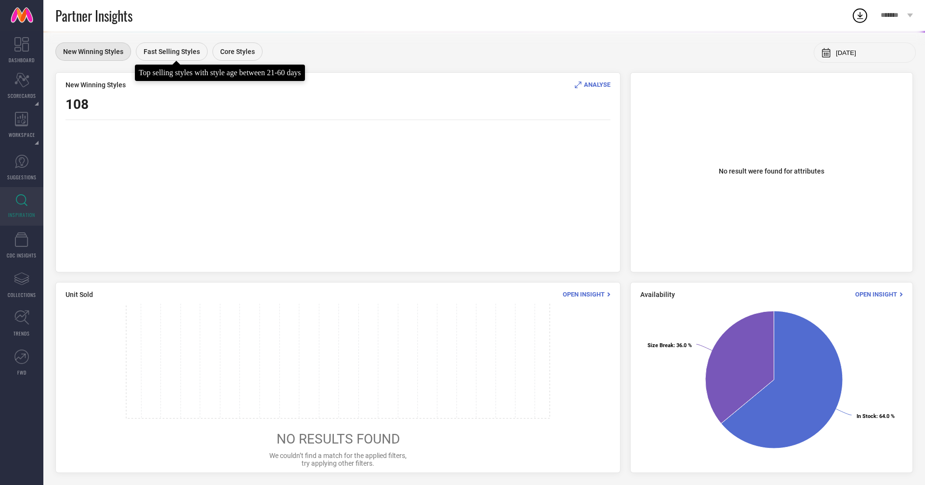
click at [163, 55] on div "Fast Selling Styles" at bounding box center [172, 51] width 72 height 18
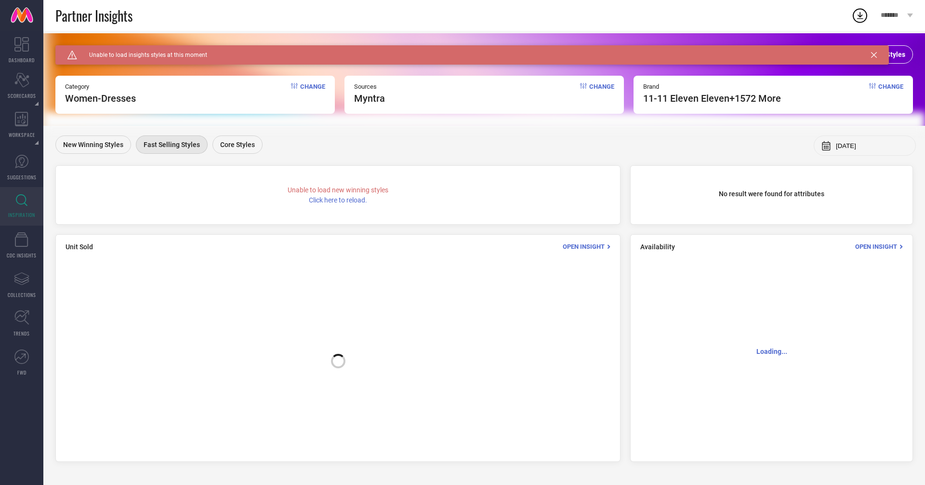
scroll to position [0, 0]
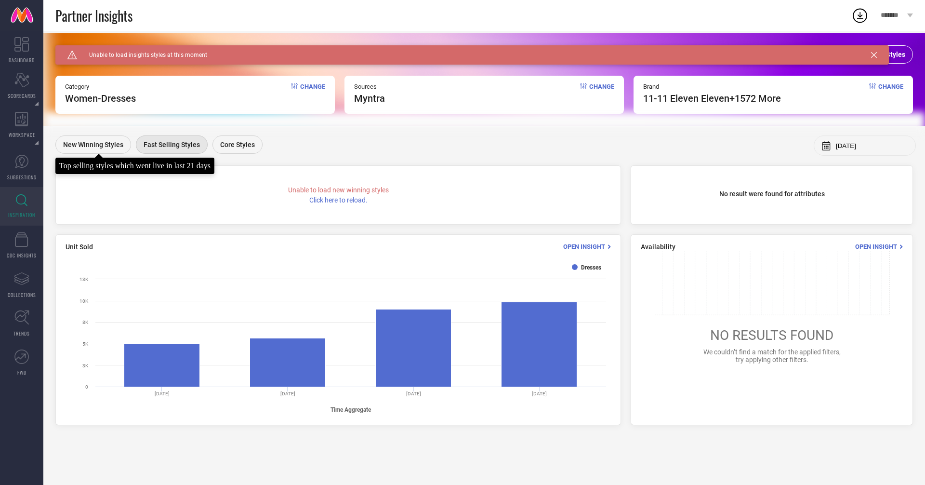
click at [73, 138] on div "New Winning Styles" at bounding box center [93, 144] width 76 height 18
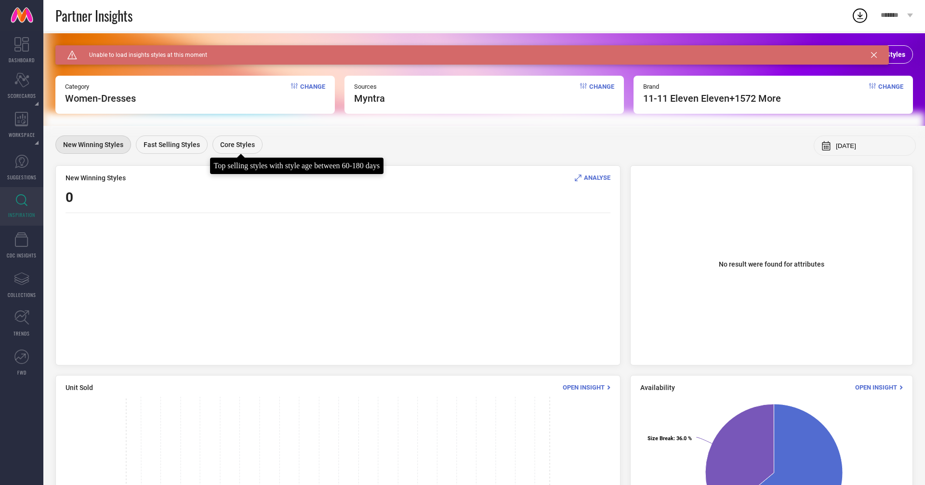
click at [232, 145] on span "Core Styles" at bounding box center [237, 145] width 35 height 8
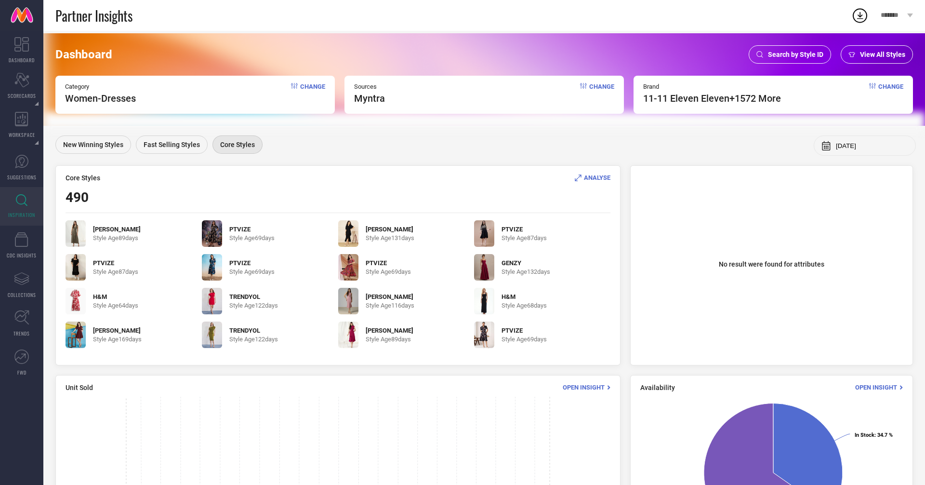
click at [583, 174] on div "ANALYSE" at bounding box center [593, 177] width 36 height 9
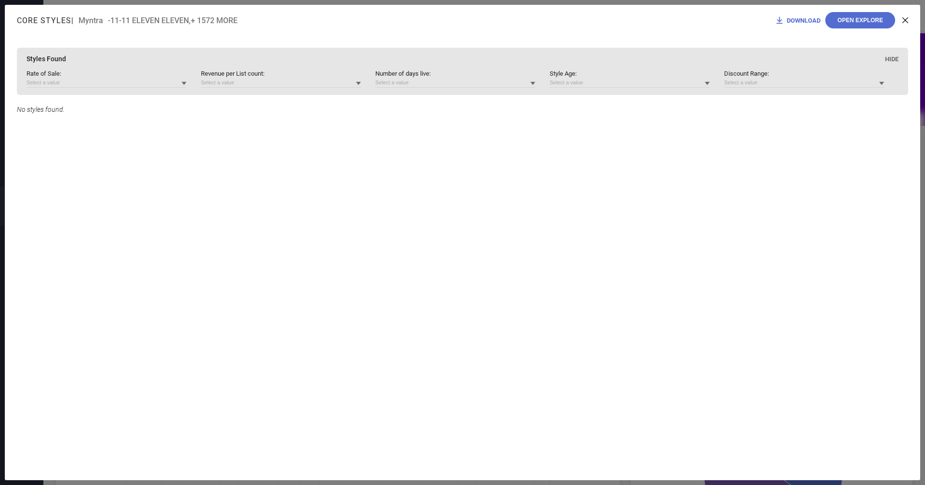
click at [520, 23] on div "Core Styles | Myntra - 11-11 ELEVEN ELEVEN ,+ 1572 MORE DOWNLOAD Open Explore" at bounding box center [463, 20] width 916 height 31
click at [903, 20] on icon at bounding box center [906, 20] width 6 height 6
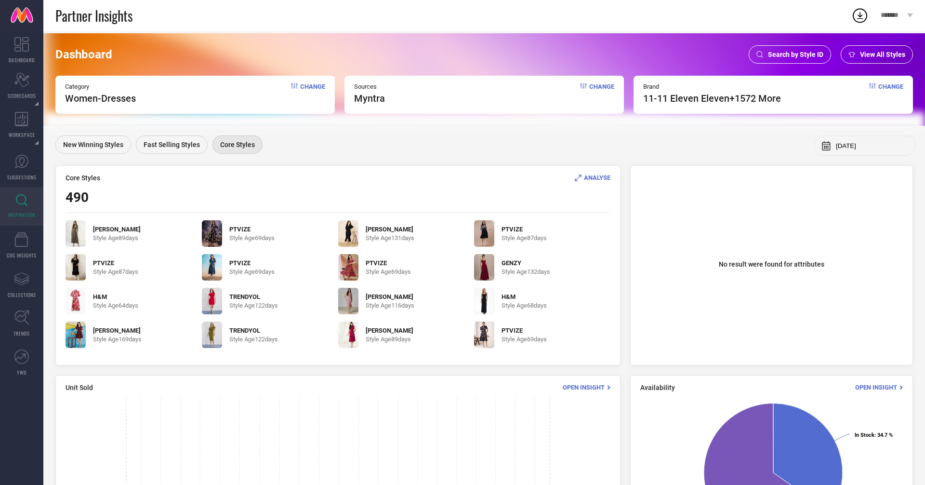
click at [872, 51] on span "View All Styles" at bounding box center [882, 55] width 45 height 8
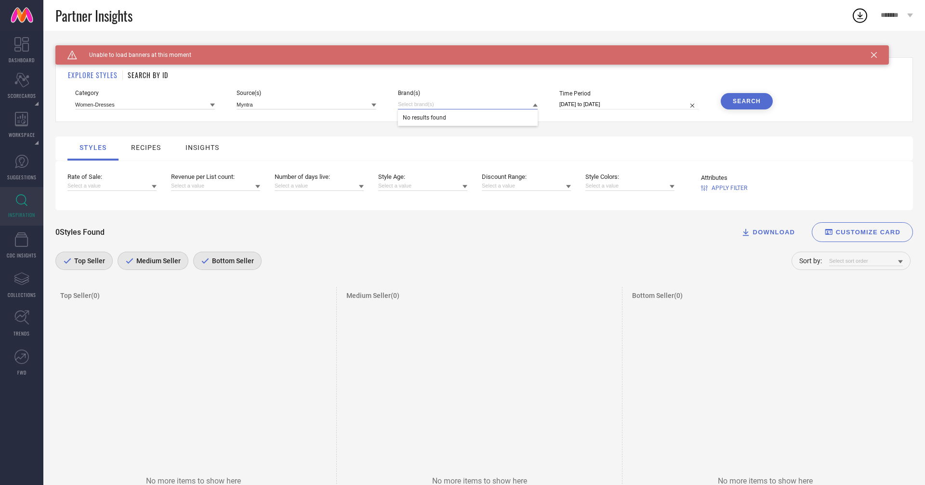
click at [440, 105] on input at bounding box center [468, 104] width 140 height 10
click at [878, 56] on div "Caution Created with Sketch. Unable to load banners at this moment" at bounding box center [472, 54] width 834 height 19
click at [875, 53] on icon at bounding box center [874, 55] width 6 height 6
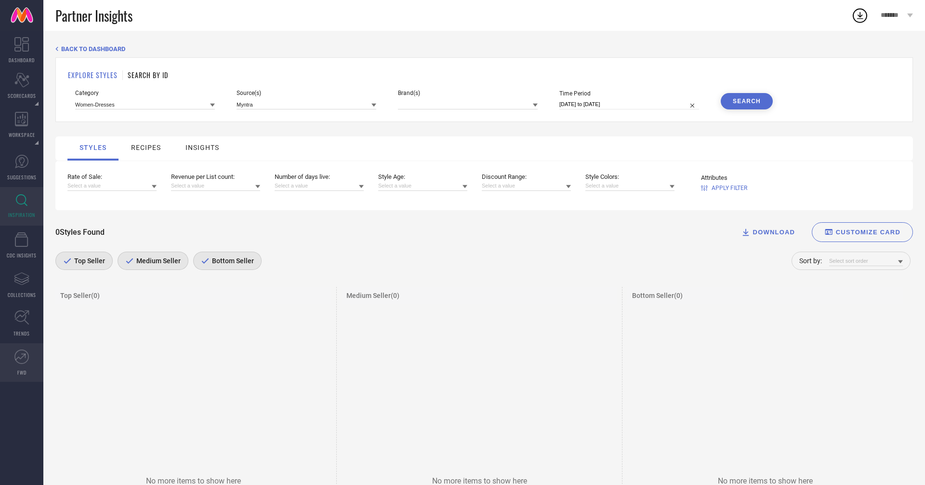
click at [15, 363] on icon at bounding box center [21, 356] width 14 height 14
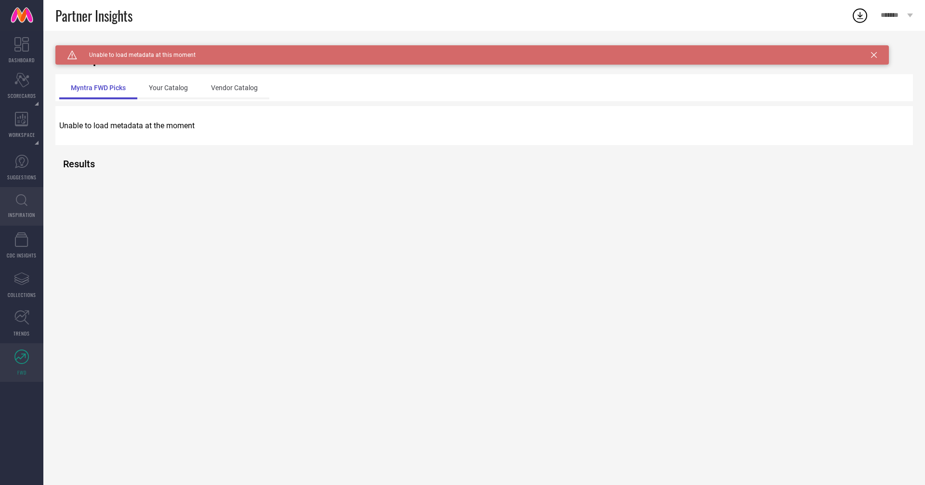
click at [28, 209] on link "INSPIRATION" at bounding box center [21, 206] width 43 height 39
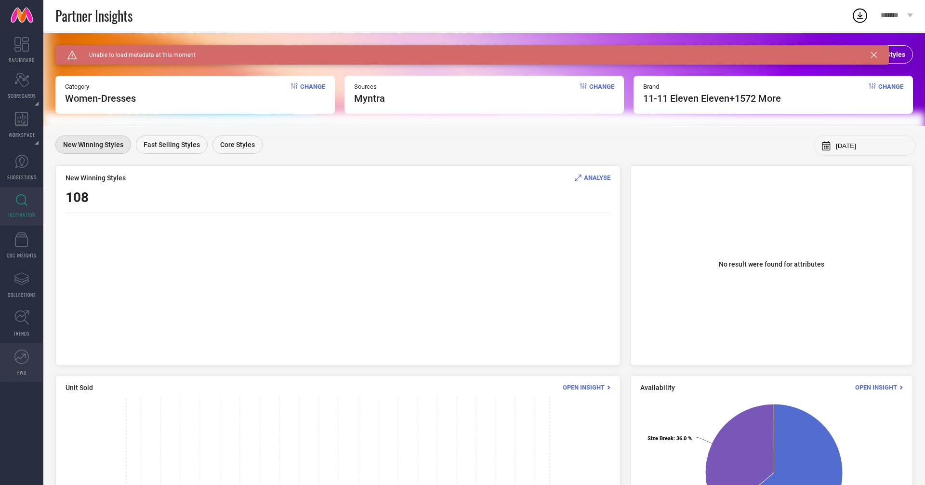
click at [23, 365] on link "FWD" at bounding box center [21, 362] width 43 height 39
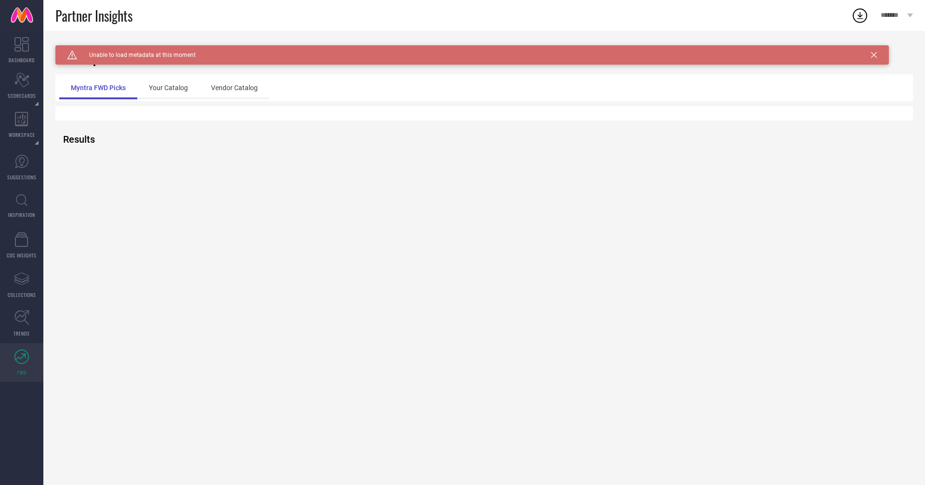
click at [23, 365] on link "FWD" at bounding box center [21, 362] width 43 height 39
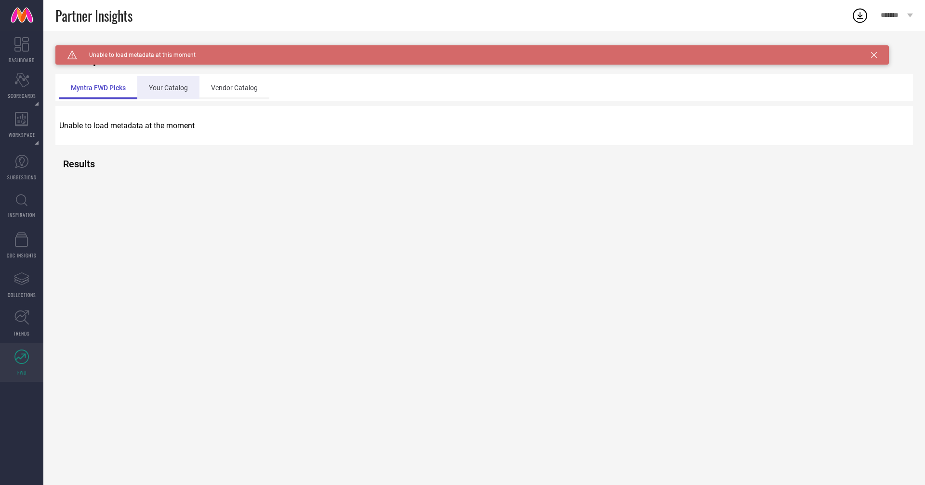
click at [174, 88] on div "Your Catalog" at bounding box center [168, 87] width 62 height 23
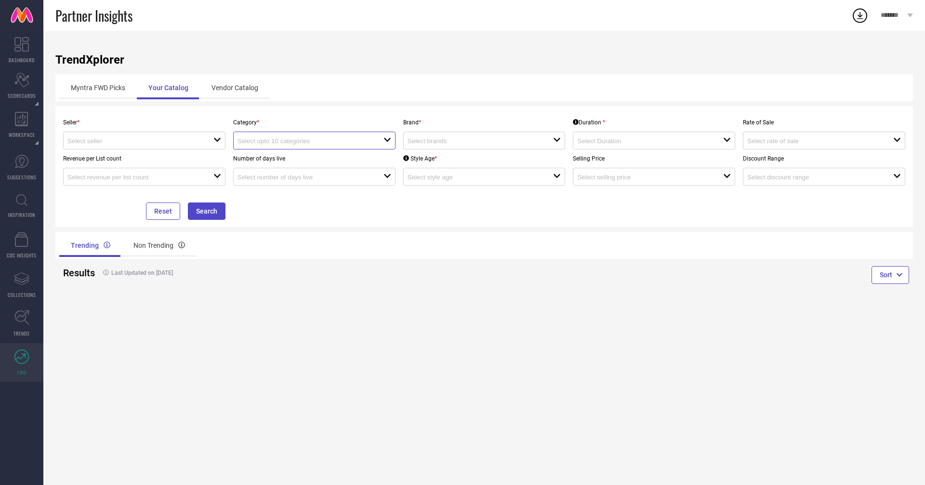
click at [261, 137] on input at bounding box center [304, 140] width 132 height 7
click at [136, 140] on input at bounding box center [133, 140] width 132 height 7
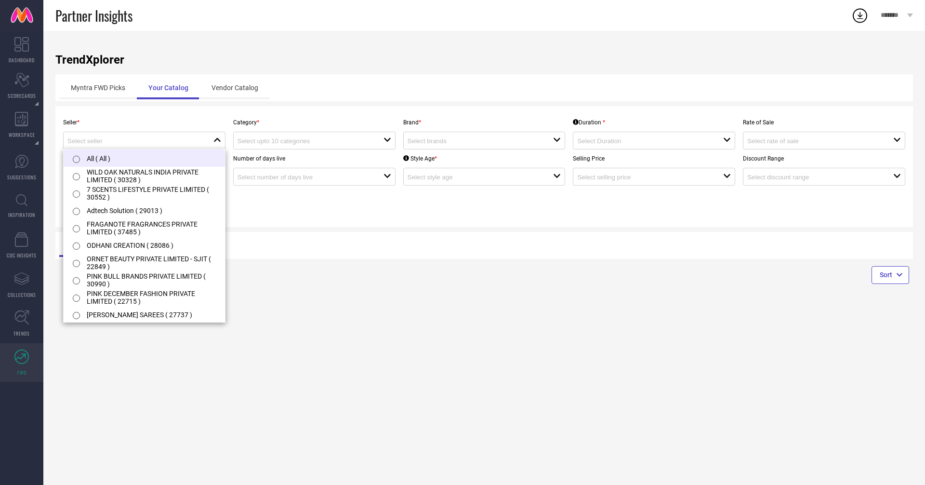
click at [162, 160] on li "All ( All )" at bounding box center [144, 157] width 161 height 17
type input "All ( All )"
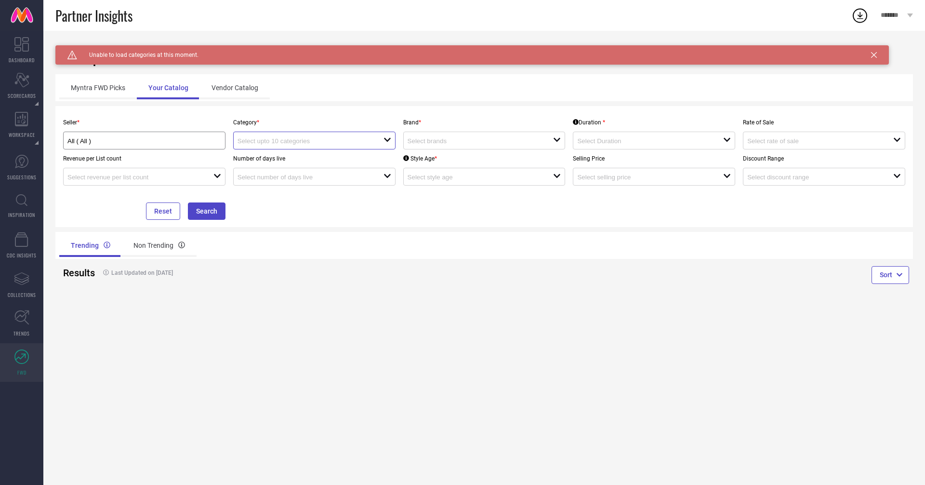
click at [295, 141] on input at bounding box center [304, 140] width 132 height 7
click at [882, 55] on div "Caution Created with Sketch. Unable to load categories at this moment." at bounding box center [472, 54] width 834 height 19
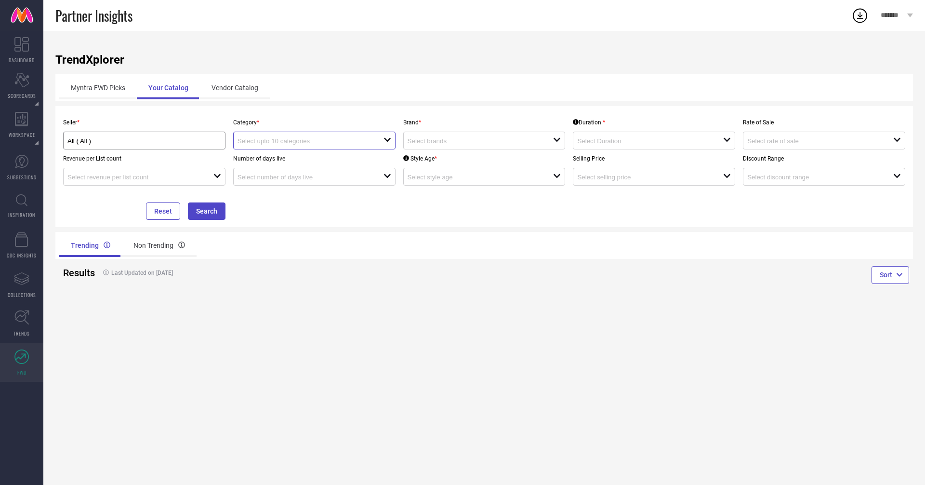
click at [281, 139] on input at bounding box center [304, 140] width 132 height 7
click at [301, 93] on div "Myntra FWD Picks Your Catalog Vendor Catalog" at bounding box center [484, 87] width 850 height 23
click at [114, 93] on div "Myntra FWD Picks" at bounding box center [98, 87] width 78 height 23
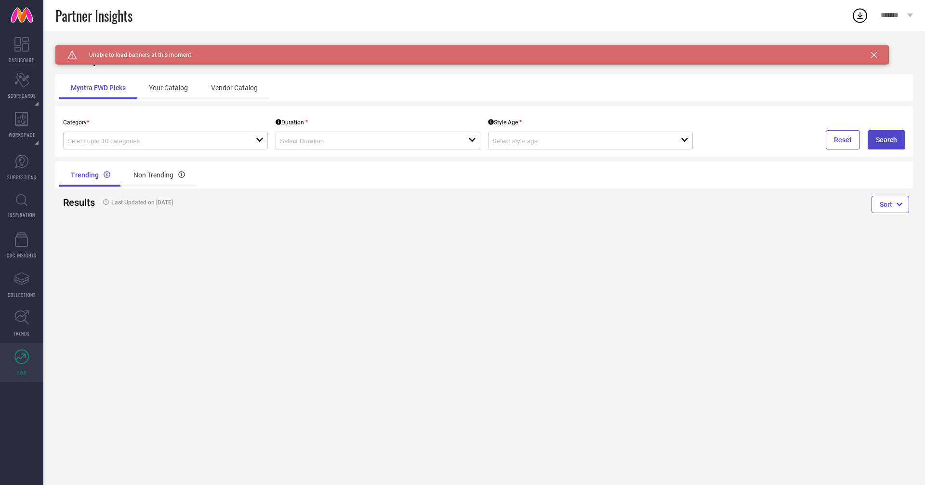
click at [134, 150] on div "Category * open Duration * open Style Age * open Reset Search" at bounding box center [484, 131] width 858 height 51
click at [133, 141] on input at bounding box center [152, 140] width 170 height 7
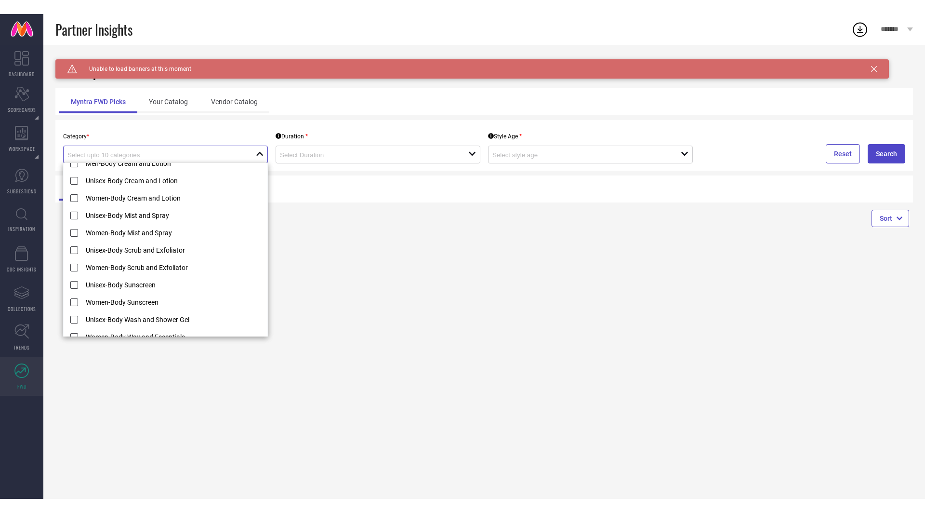
scroll to position [416, 0]
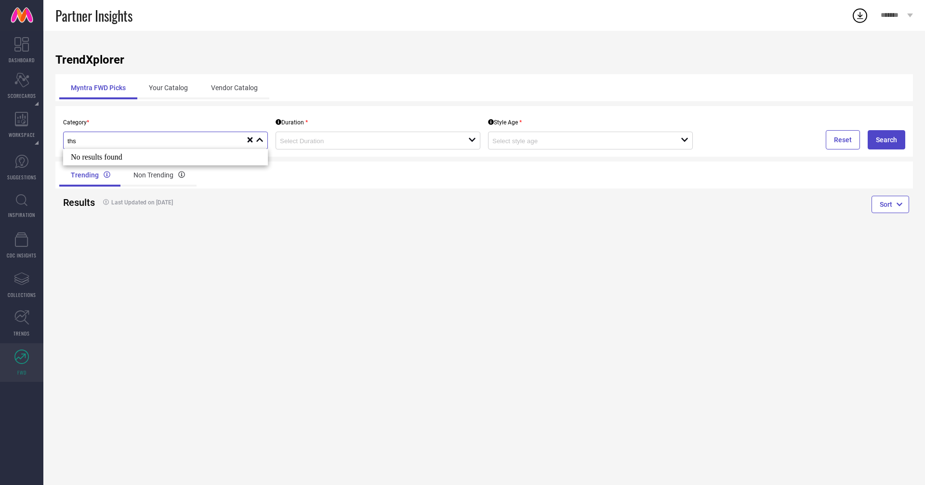
type input "ths"
click at [122, 132] on div "ths close reset" at bounding box center [165, 141] width 205 height 18
type input "\"
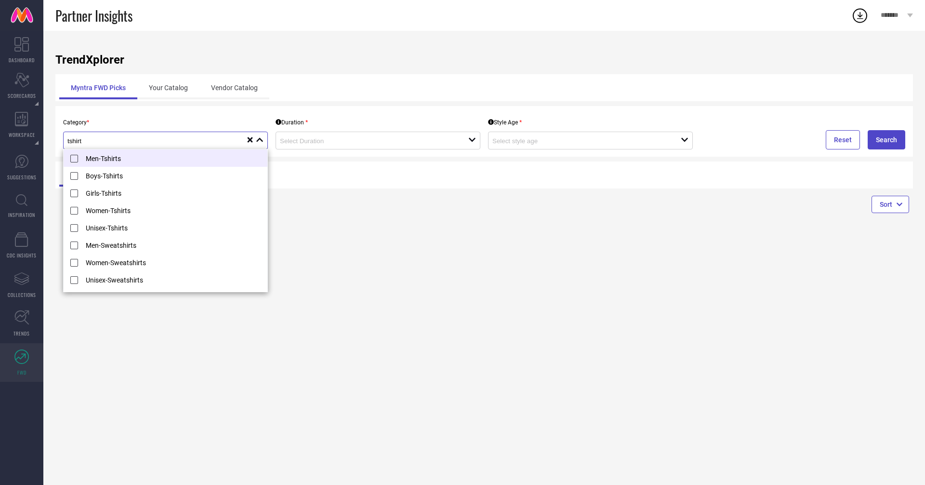
type input "tshirt"
click at [113, 158] on li "Men-Tshirts" at bounding box center [166, 157] width 204 height 17
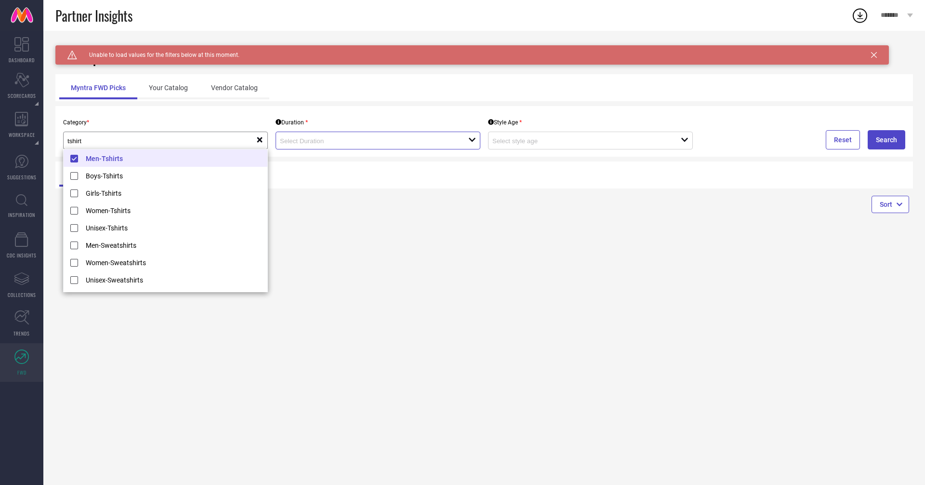
click at [364, 138] on input at bounding box center [365, 140] width 170 height 7
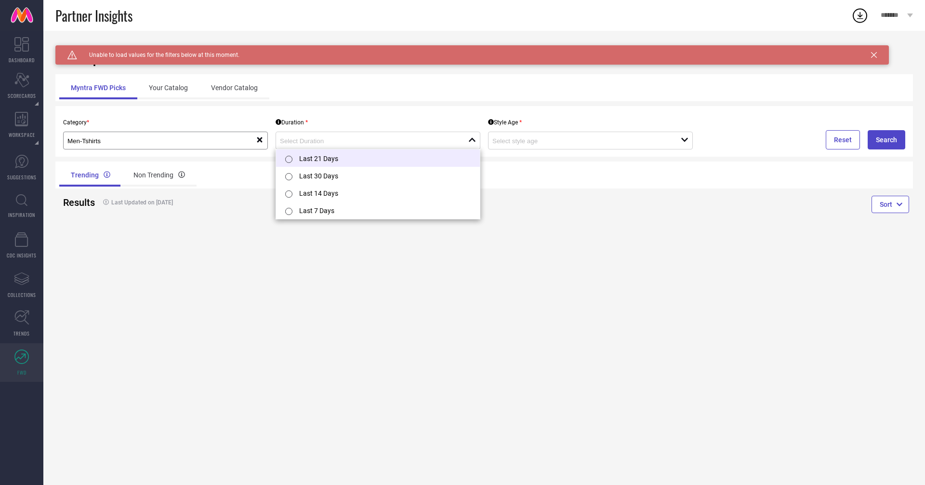
click at [358, 152] on li "Last 21 Days" at bounding box center [378, 157] width 204 height 17
type input "Last 21 Days"
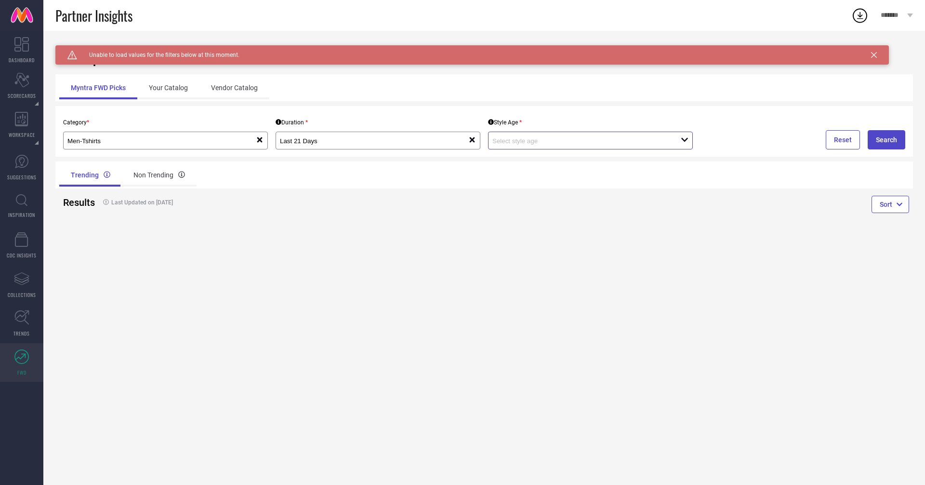
click at [521, 142] on input at bounding box center [578, 140] width 170 height 7
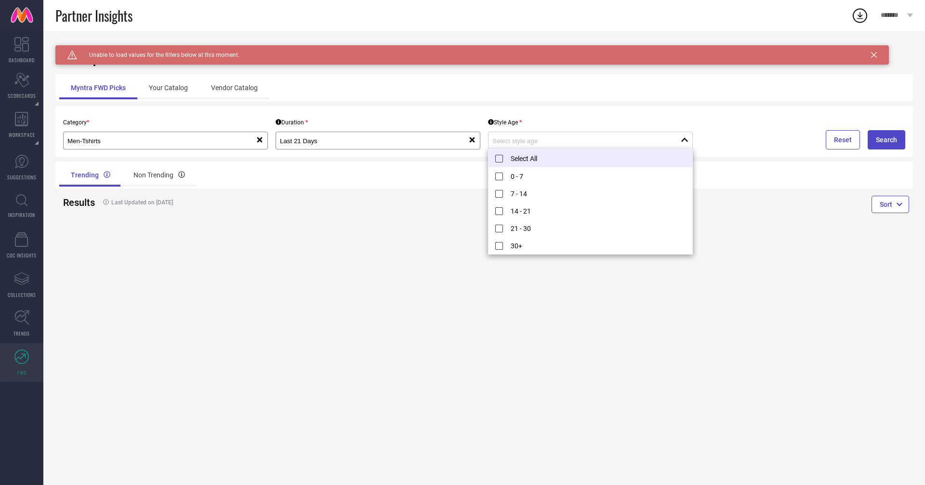
click at [505, 157] on li "Select All" at bounding box center [591, 158] width 204 height 18
type input "0 - 7, + 4 more"
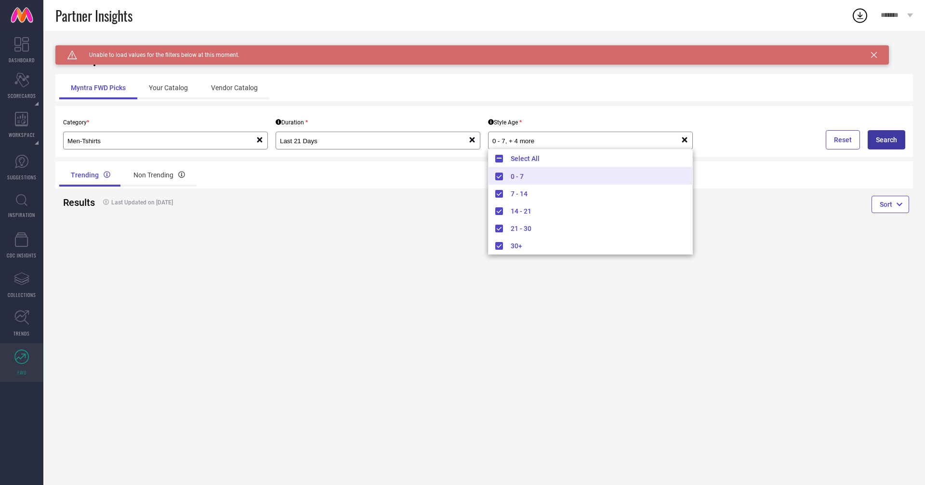
click at [881, 140] on button "Search" at bounding box center [887, 139] width 38 height 19
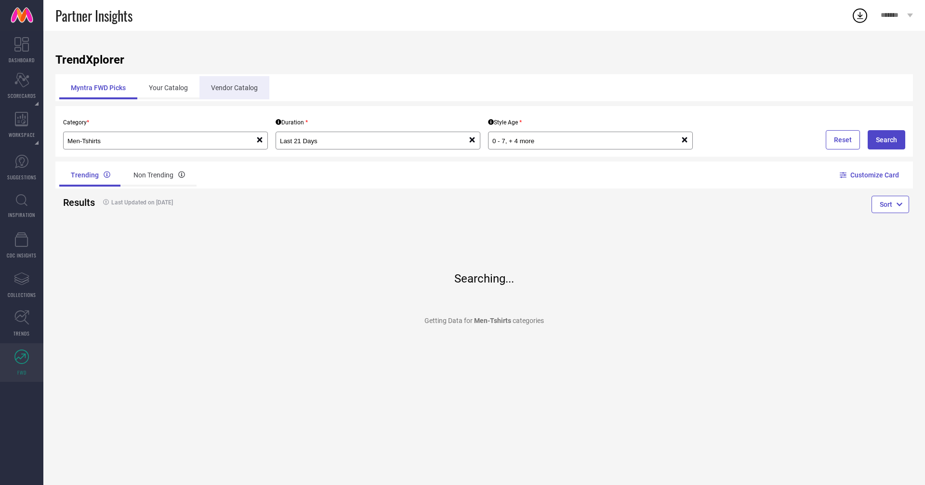
click at [229, 92] on div "Vendor Catalog" at bounding box center [235, 87] width 70 height 23
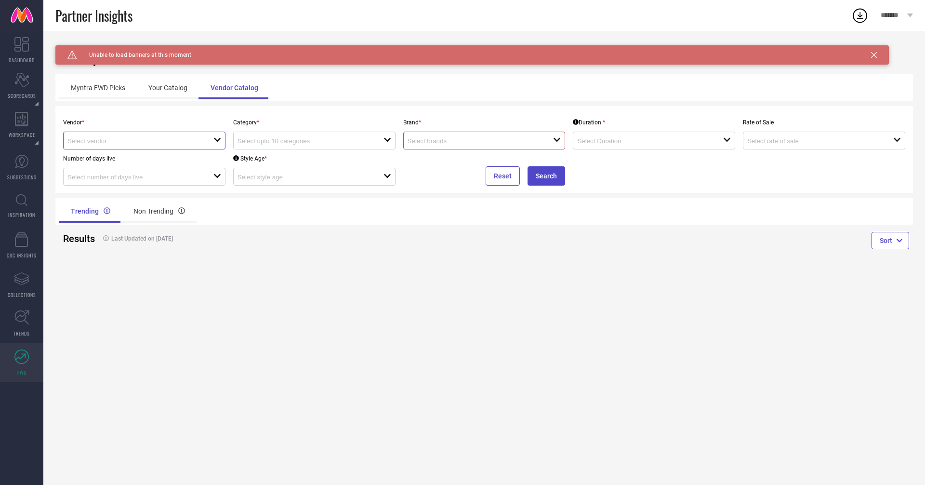
click at [153, 137] on input at bounding box center [133, 140] width 132 height 7
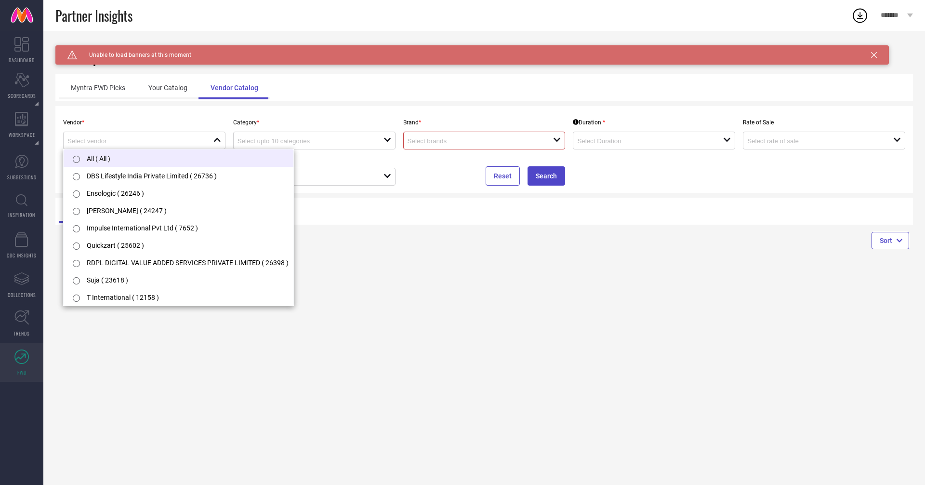
click at [147, 155] on li "All ( All )" at bounding box center [179, 157] width 230 height 17
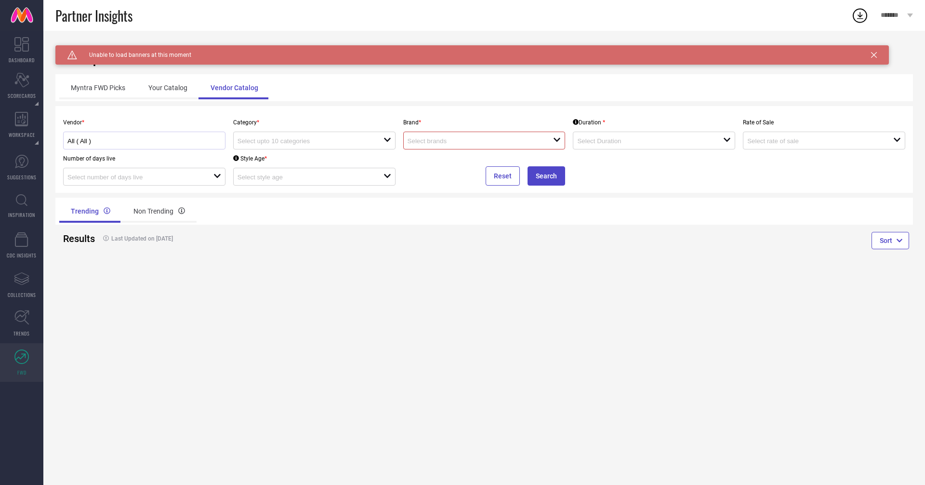
click at [147, 136] on div "All ( All )" at bounding box center [144, 140] width 154 height 9
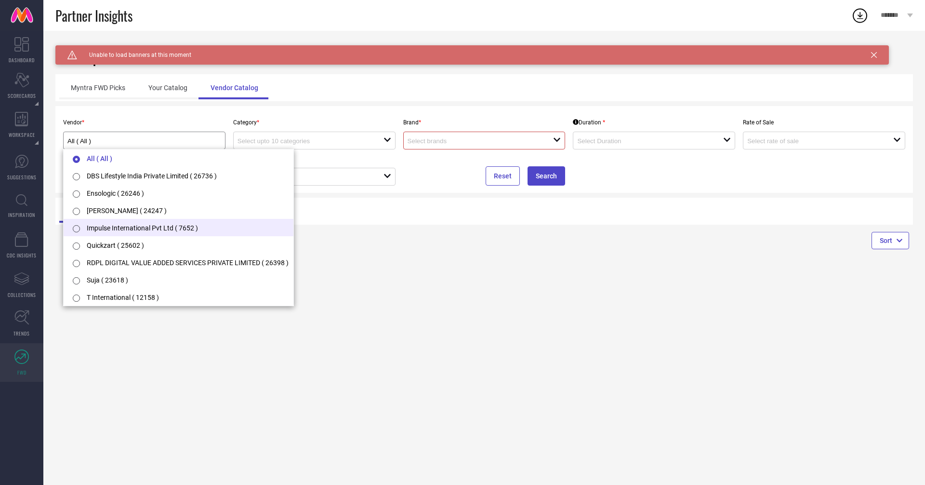
click at [119, 226] on li "Impulse International Pvt Ltd ( 7652 )" at bounding box center [179, 227] width 230 height 17
type input "Impulse International Pvt Ltd ( 7652 )"
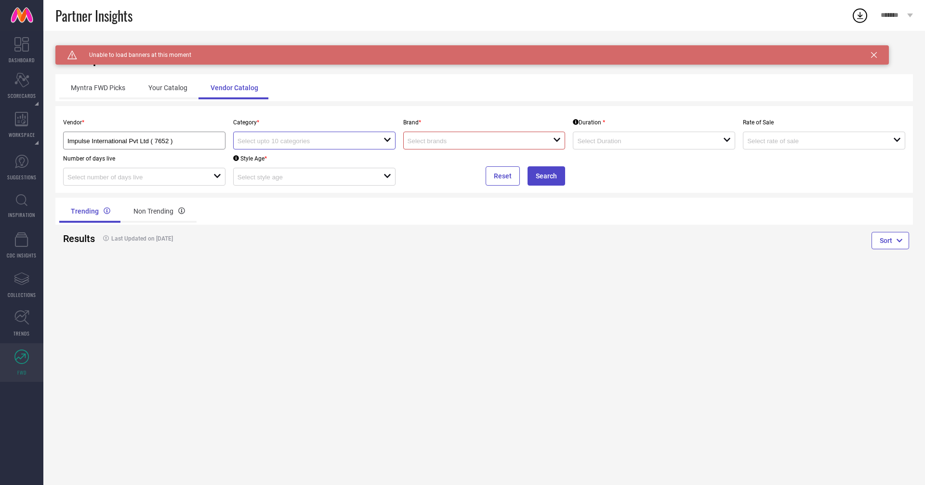
click at [308, 142] on input at bounding box center [304, 140] width 132 height 7
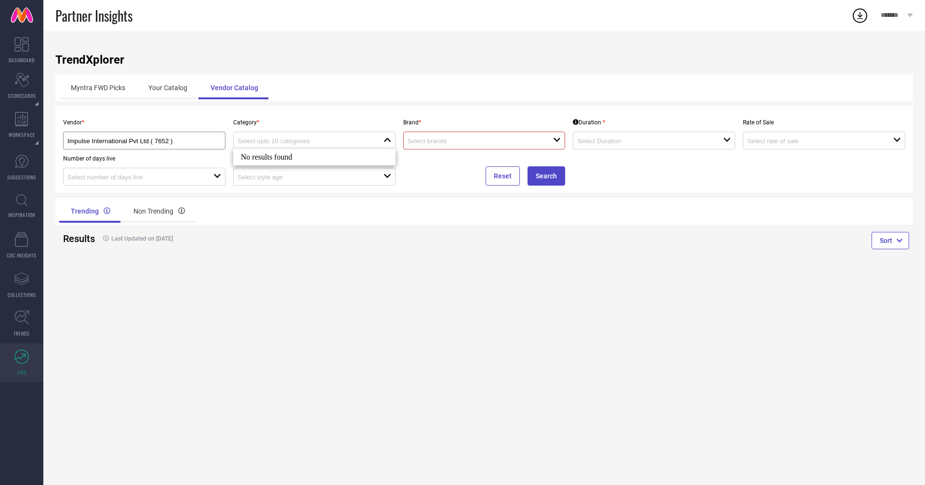
click at [466, 143] on input at bounding box center [474, 140] width 132 height 7
click at [326, 137] on input at bounding box center [304, 140] width 132 height 7
click at [155, 208] on div "Non Trending" at bounding box center [159, 211] width 75 height 23
click at [88, 211] on div "Trending" at bounding box center [89, 211] width 61 height 23
click at [160, 210] on div "Non Trending" at bounding box center [159, 211] width 75 height 23
